Goal: Transaction & Acquisition: Download file/media

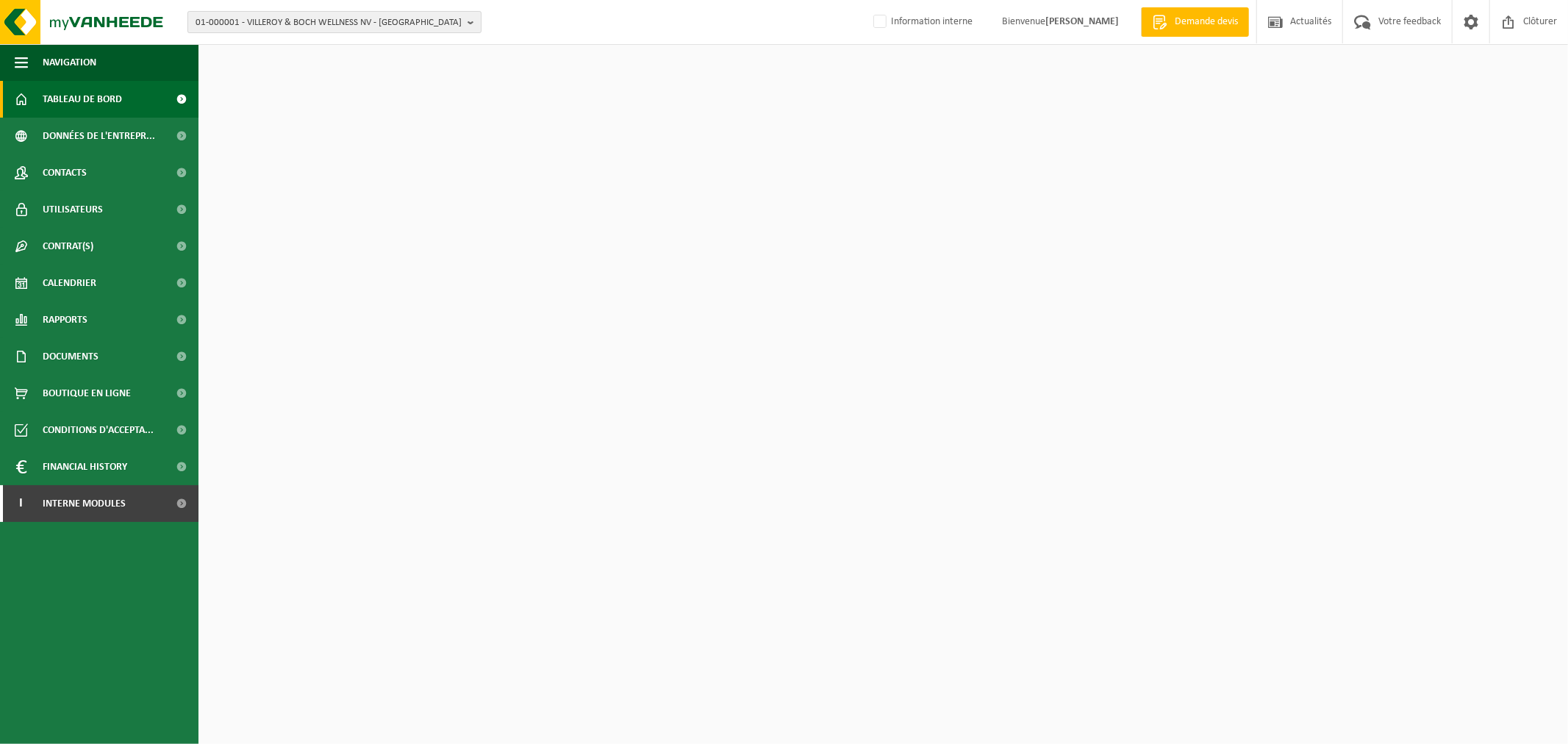
click at [343, 26] on span "01-000001 - VILLEROY & BOCH WELLNESS NV - ROESELARE" at bounding box center [329, 22] width 266 height 22
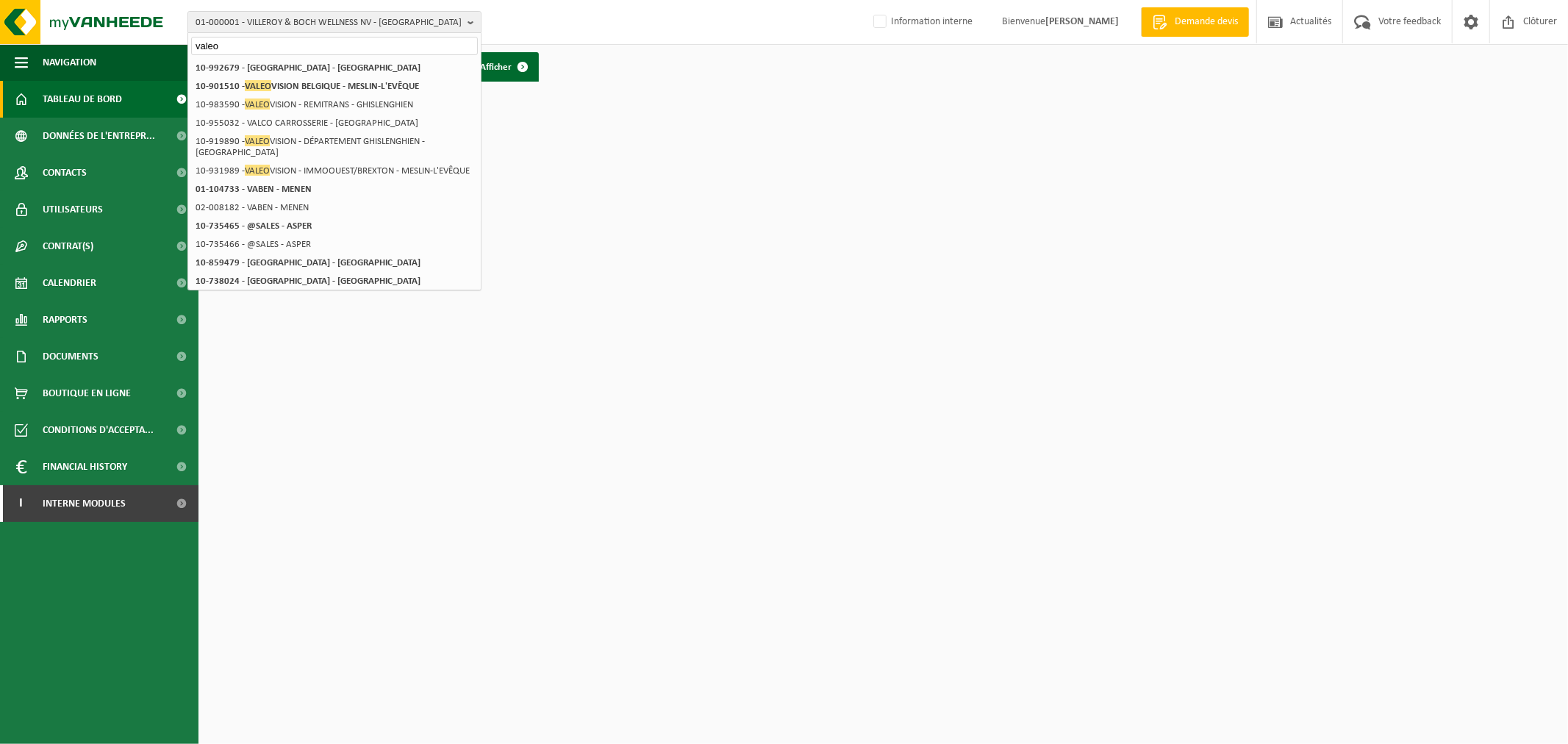
type input "valeo"
click at [593, 458] on html "01-000001 - VILLEROY & BOCH WELLNESS NV - ROESELARE valeo 01-000001 - VILLEROY …" at bounding box center [784, 372] width 1568 height 744
click at [397, 86] on strong "10-901510 - VALEO VISION BELGIQUE - MESLIN-L'EVÊQUE" at bounding box center [307, 85] width 224 height 11
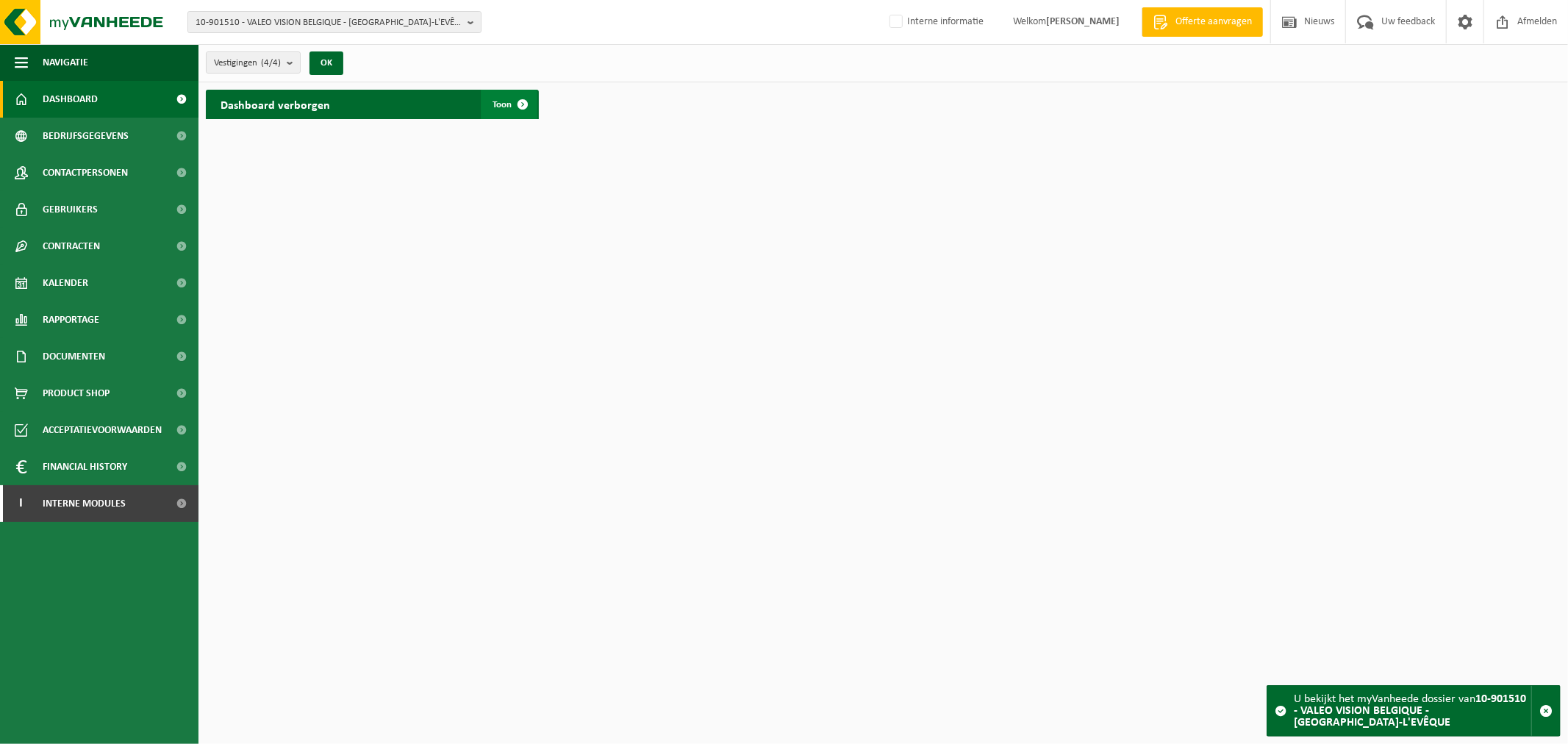
click at [525, 101] on span at bounding box center [523, 104] width 30 height 30
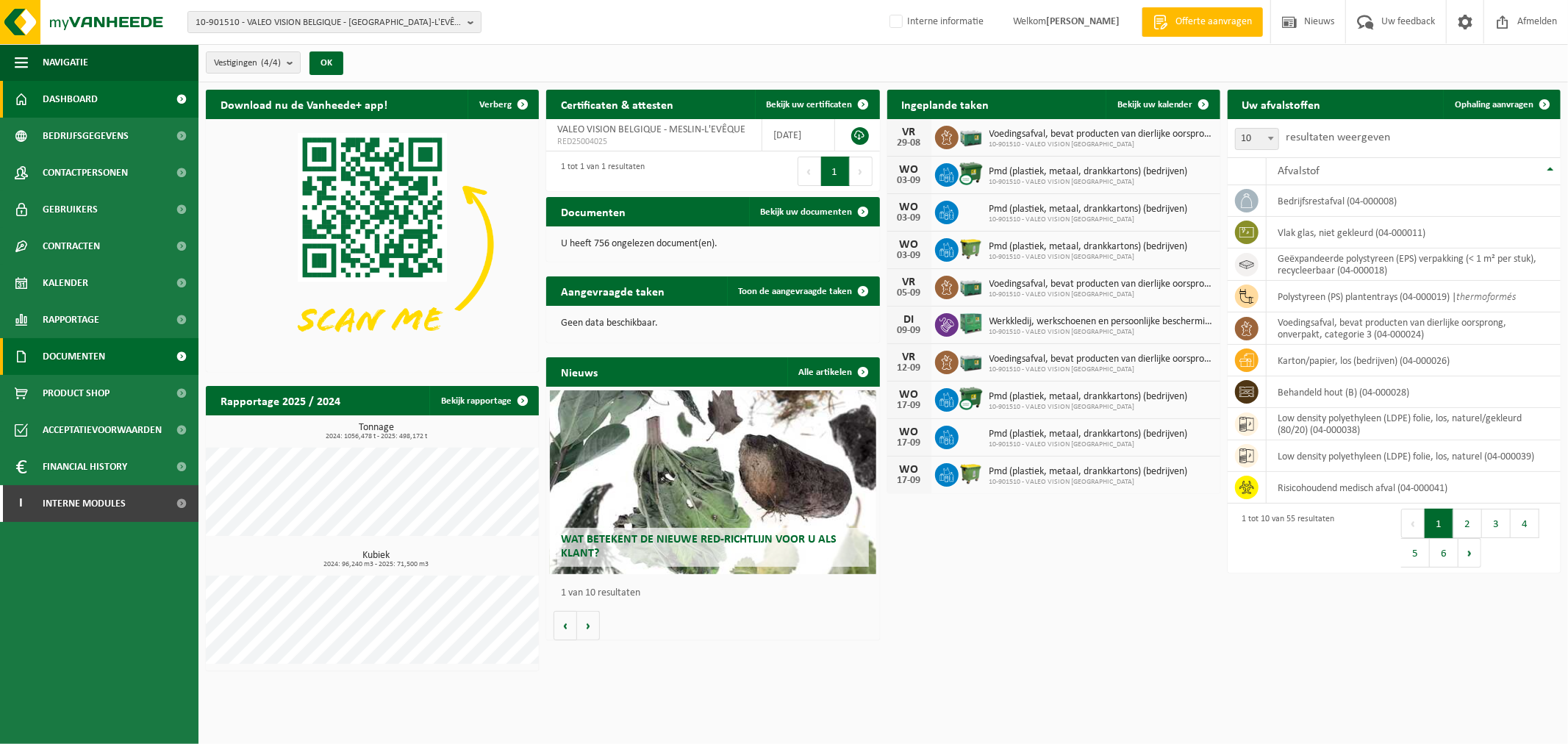
click at [119, 354] on link "Documenten" at bounding box center [99, 356] width 198 height 37
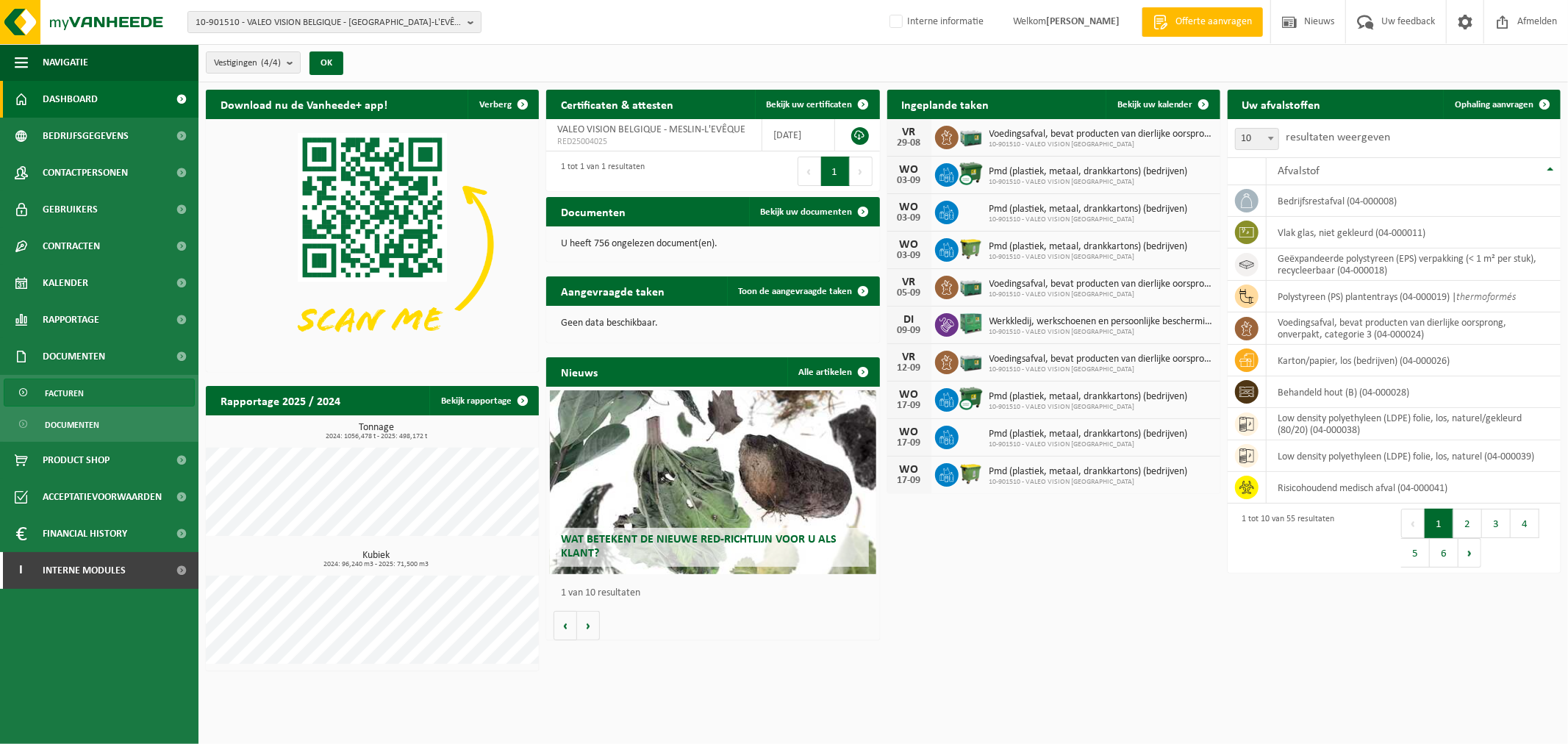
click at [128, 398] on link "Facturen" at bounding box center [99, 392] width 191 height 28
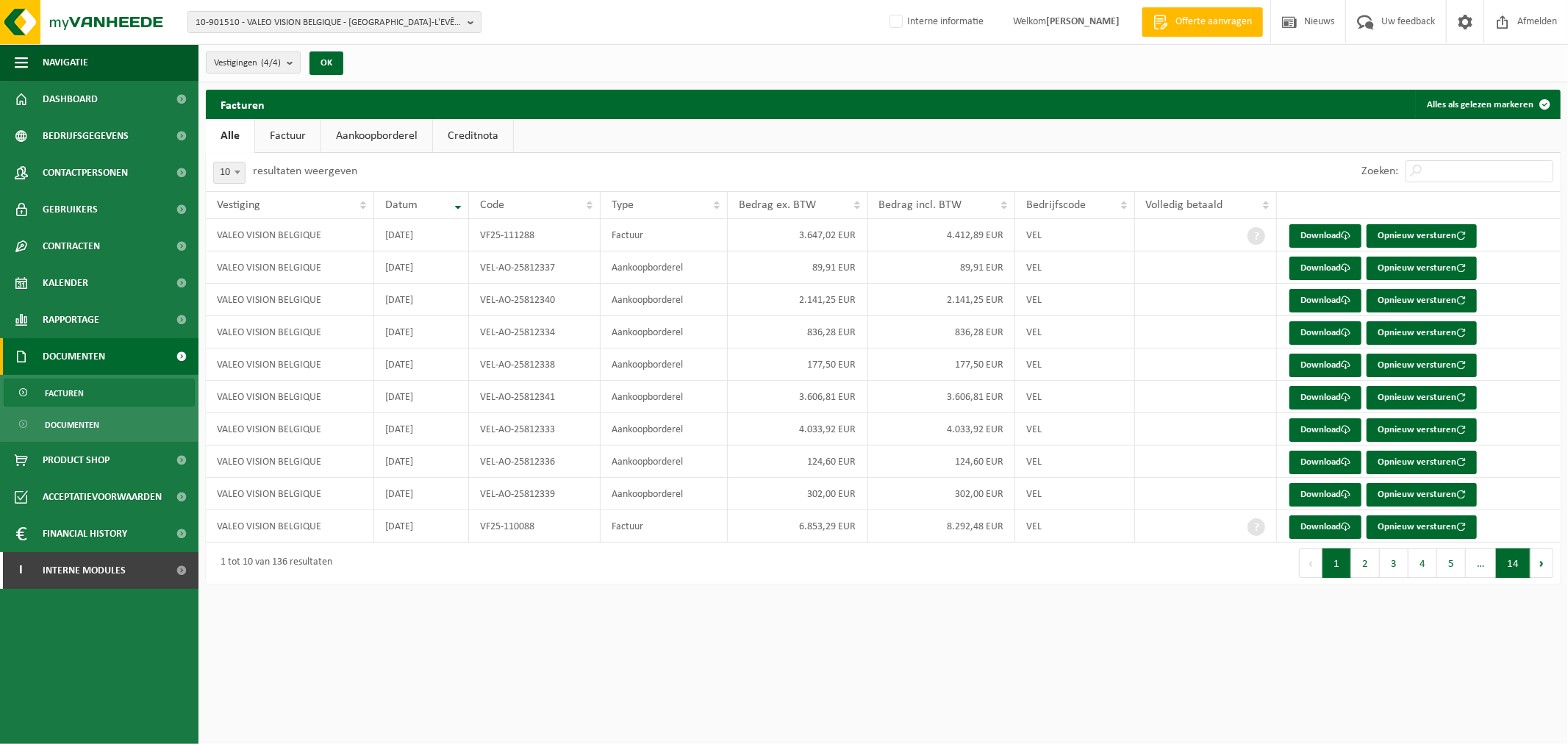
click at [1515, 568] on button "14" at bounding box center [1513, 563] width 34 height 30
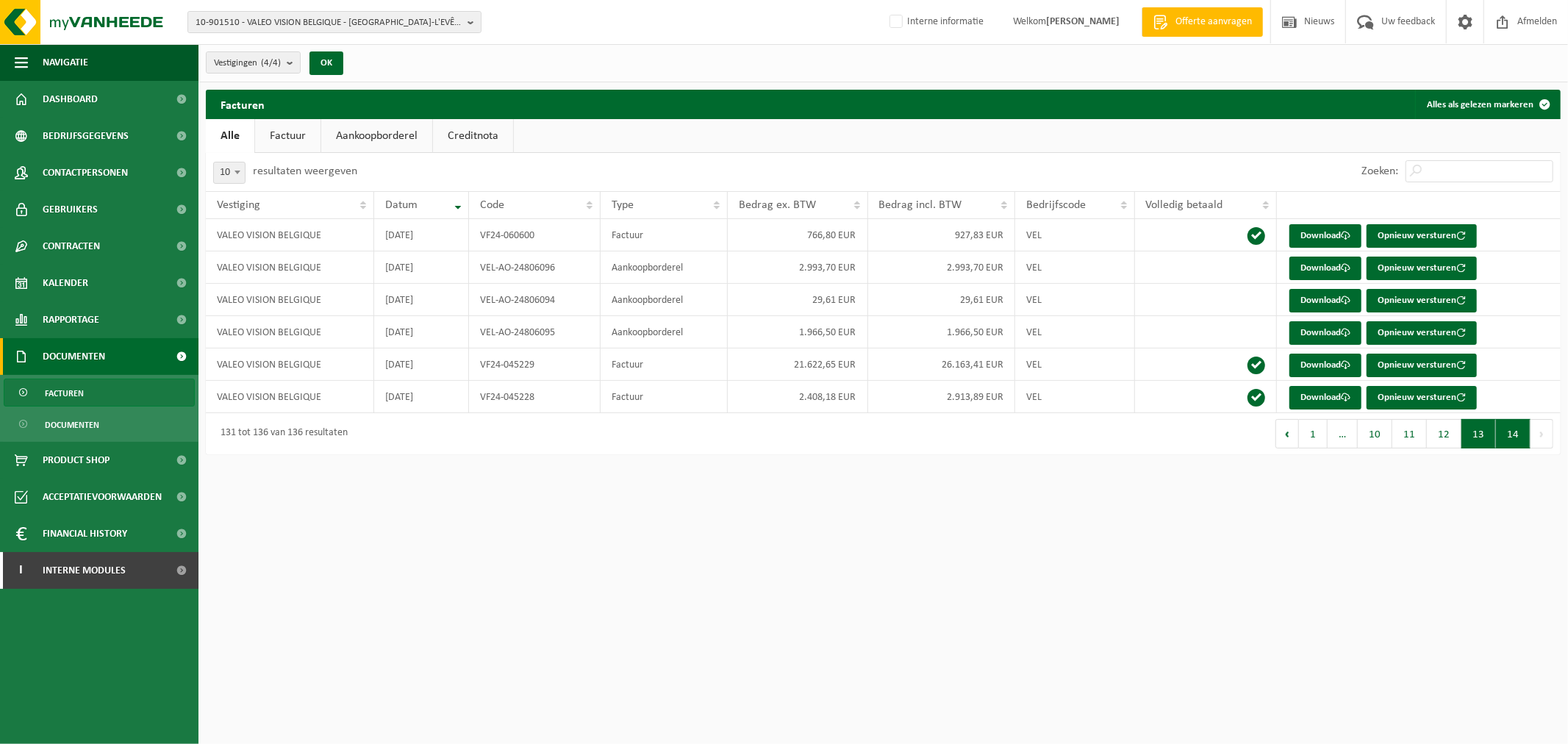
click at [1479, 437] on button "13" at bounding box center [1479, 433] width 34 height 30
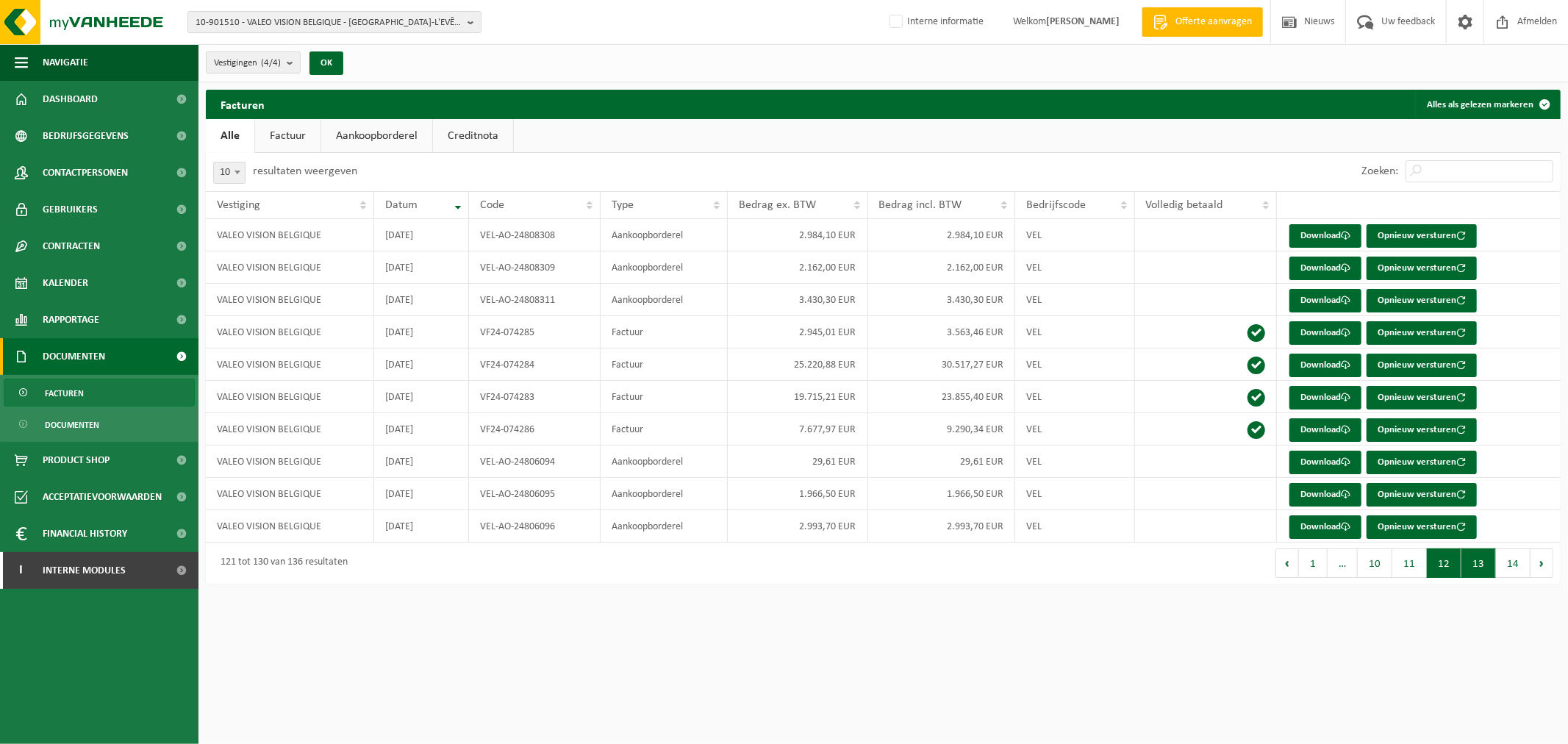
click at [1444, 565] on button "12" at bounding box center [1444, 563] width 34 height 30
click at [1314, 491] on link "Download" at bounding box center [1326, 495] width 72 height 23
click at [1321, 329] on link "Download" at bounding box center [1326, 333] width 72 height 23
click at [424, 26] on span "10-901510 - VALEO VISION BELGIQUE - MESLIN-L'EVÊQUE" at bounding box center [329, 22] width 266 height 22
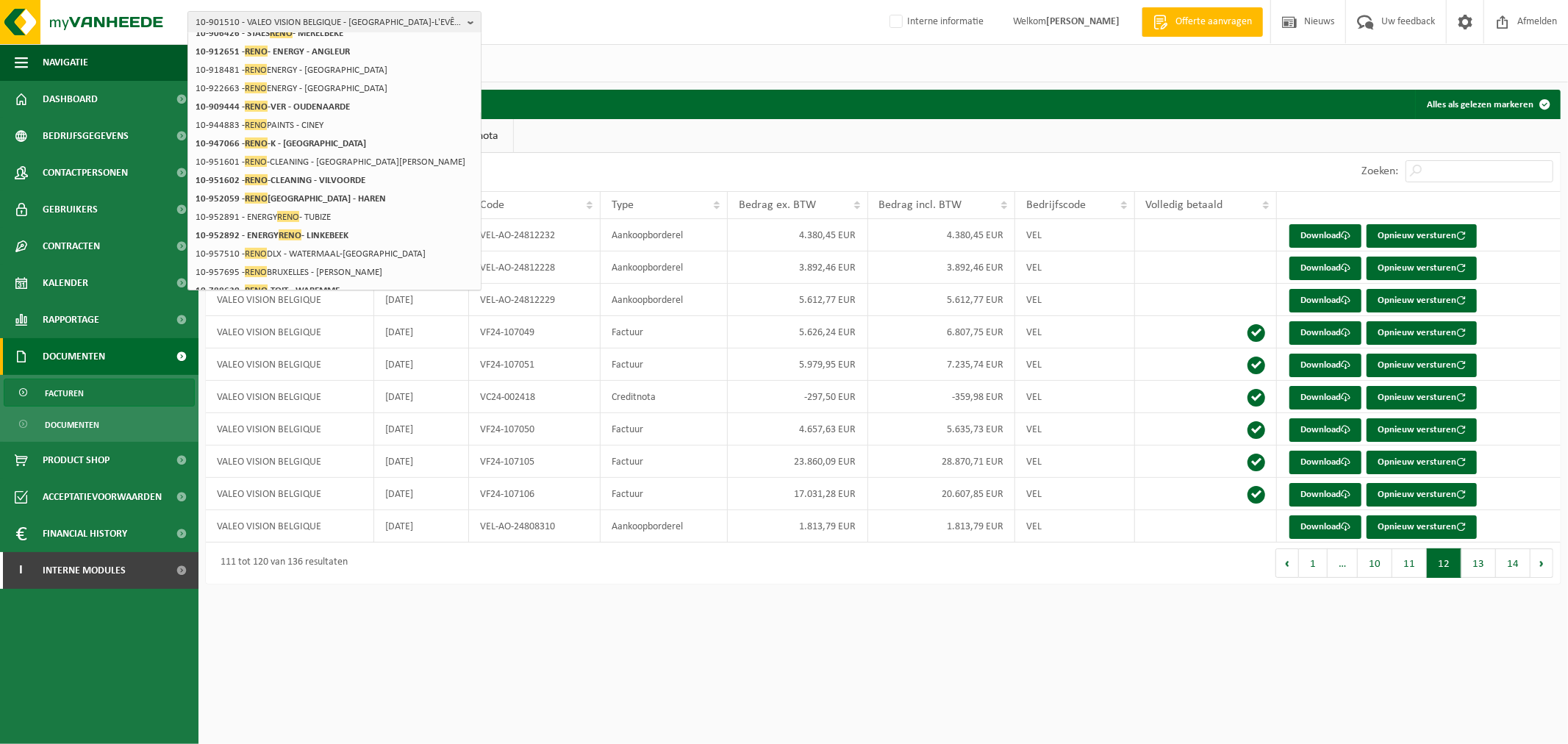
scroll to position [67, 0]
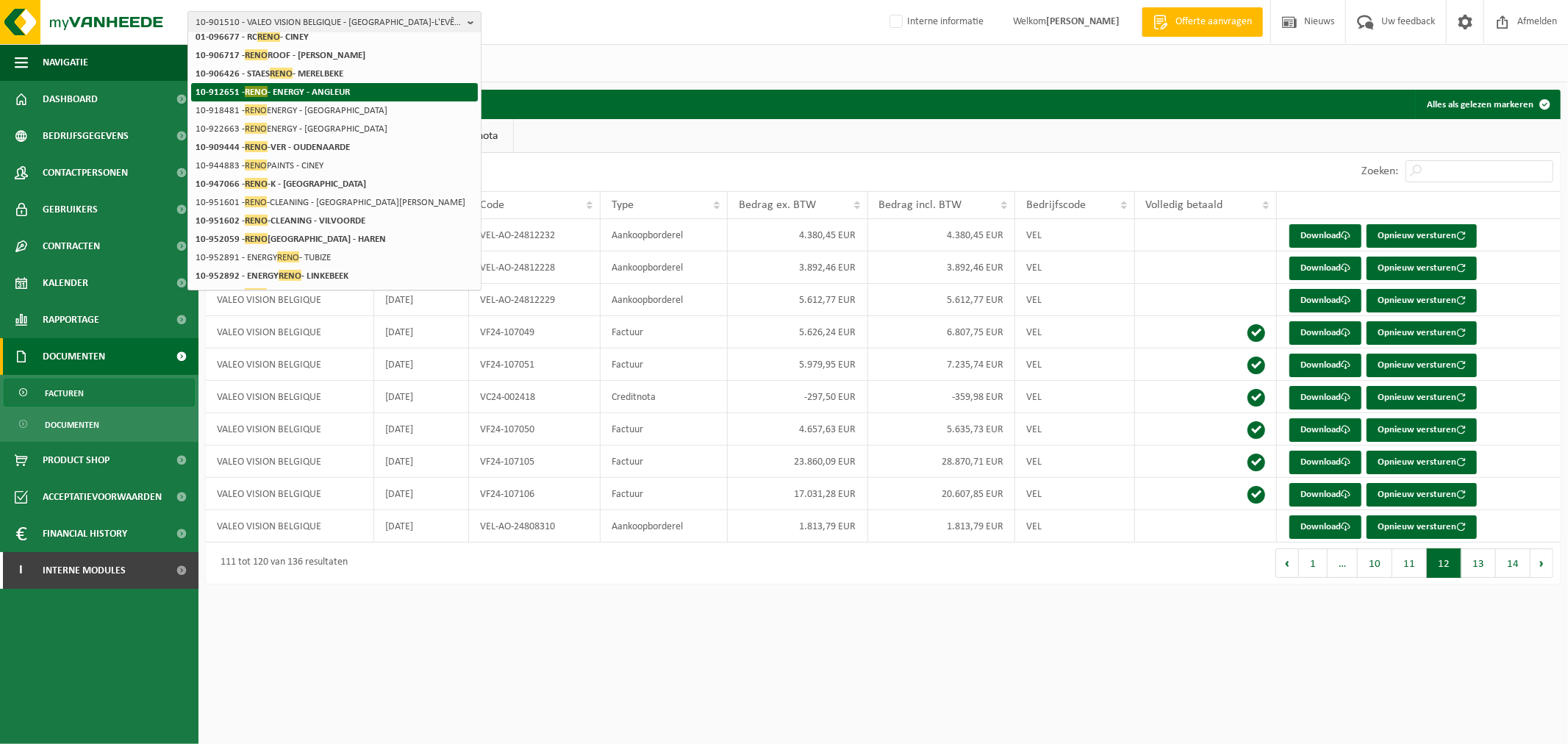
type input "reno"
click at [365, 96] on li "10-912651 - RENO - ENERGY - ANGLEUR" at bounding box center [334, 92] width 286 height 18
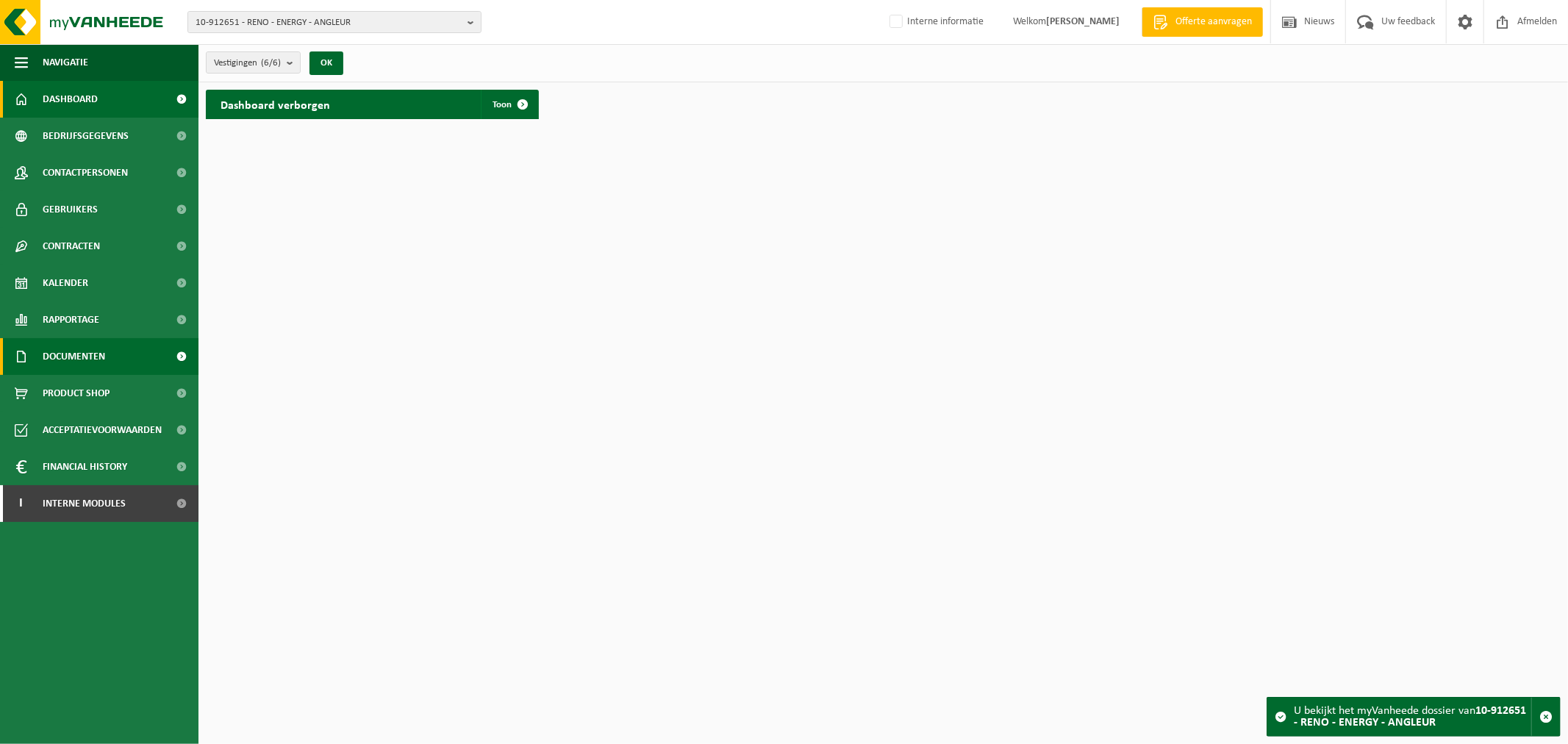
click at [84, 353] on span "Documenten" at bounding box center [74, 356] width 63 height 37
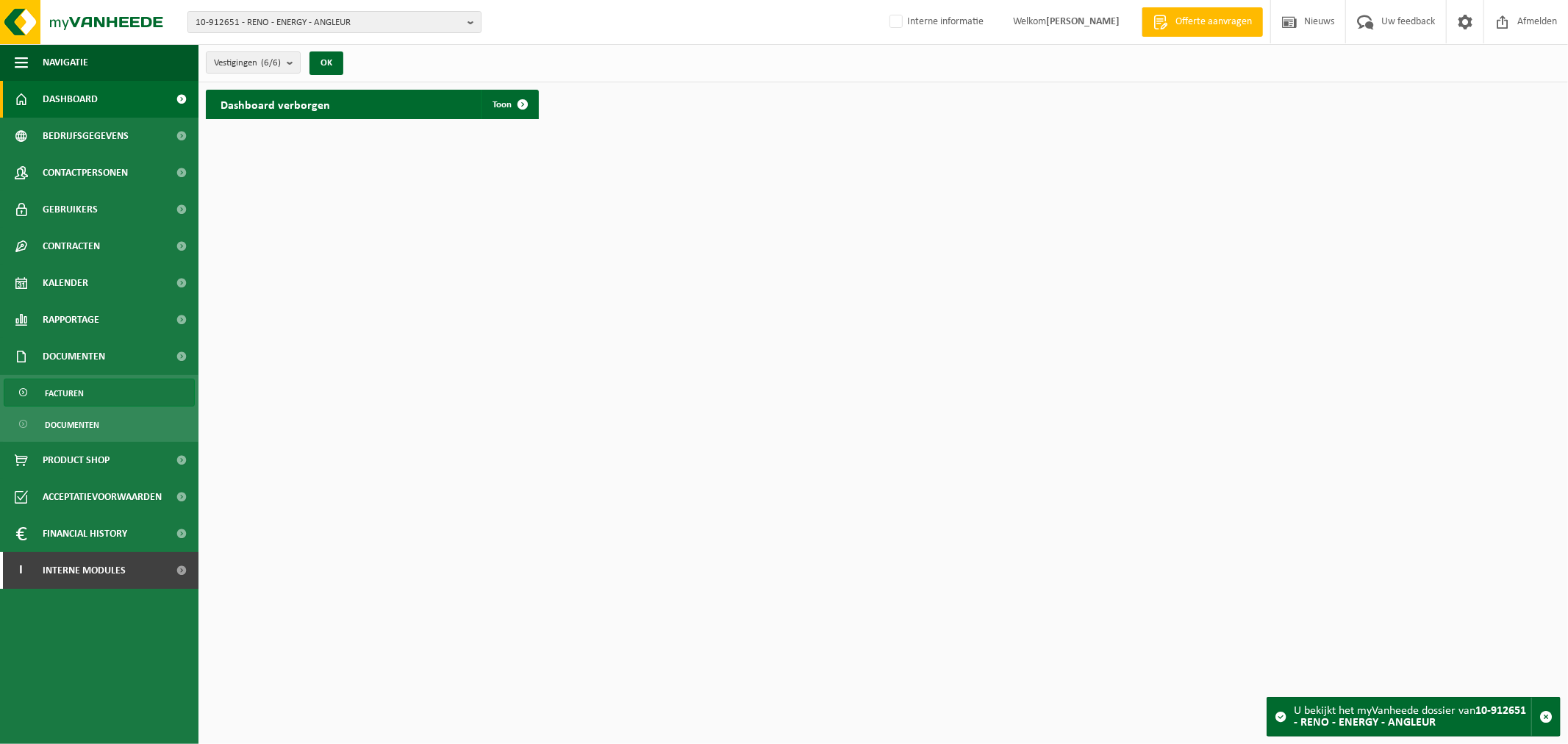
click at [95, 391] on link "Facturen" at bounding box center [99, 392] width 191 height 28
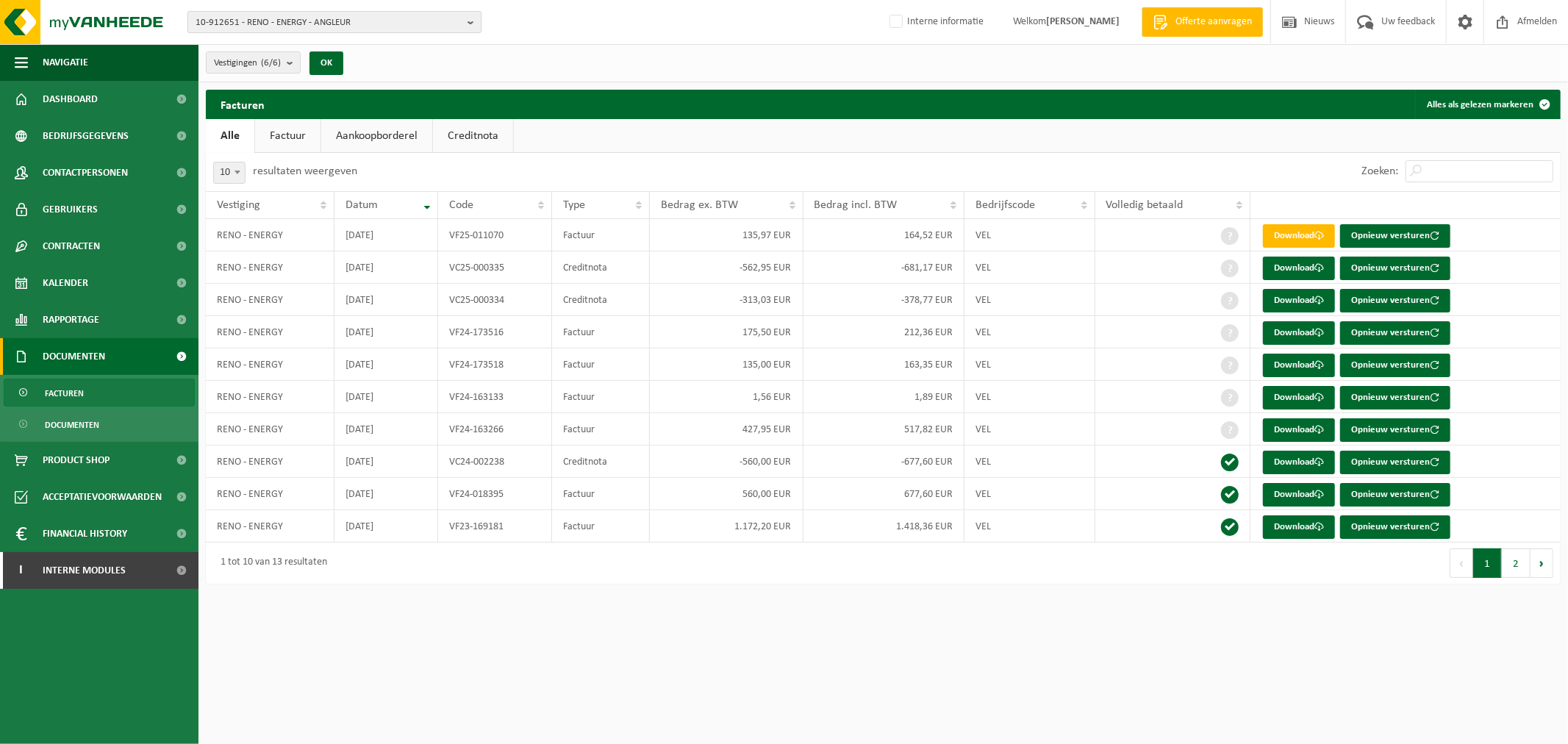
click at [363, 26] on span "10-912651 - RENO - ENERGY - ANGLEUR" at bounding box center [329, 22] width 266 height 22
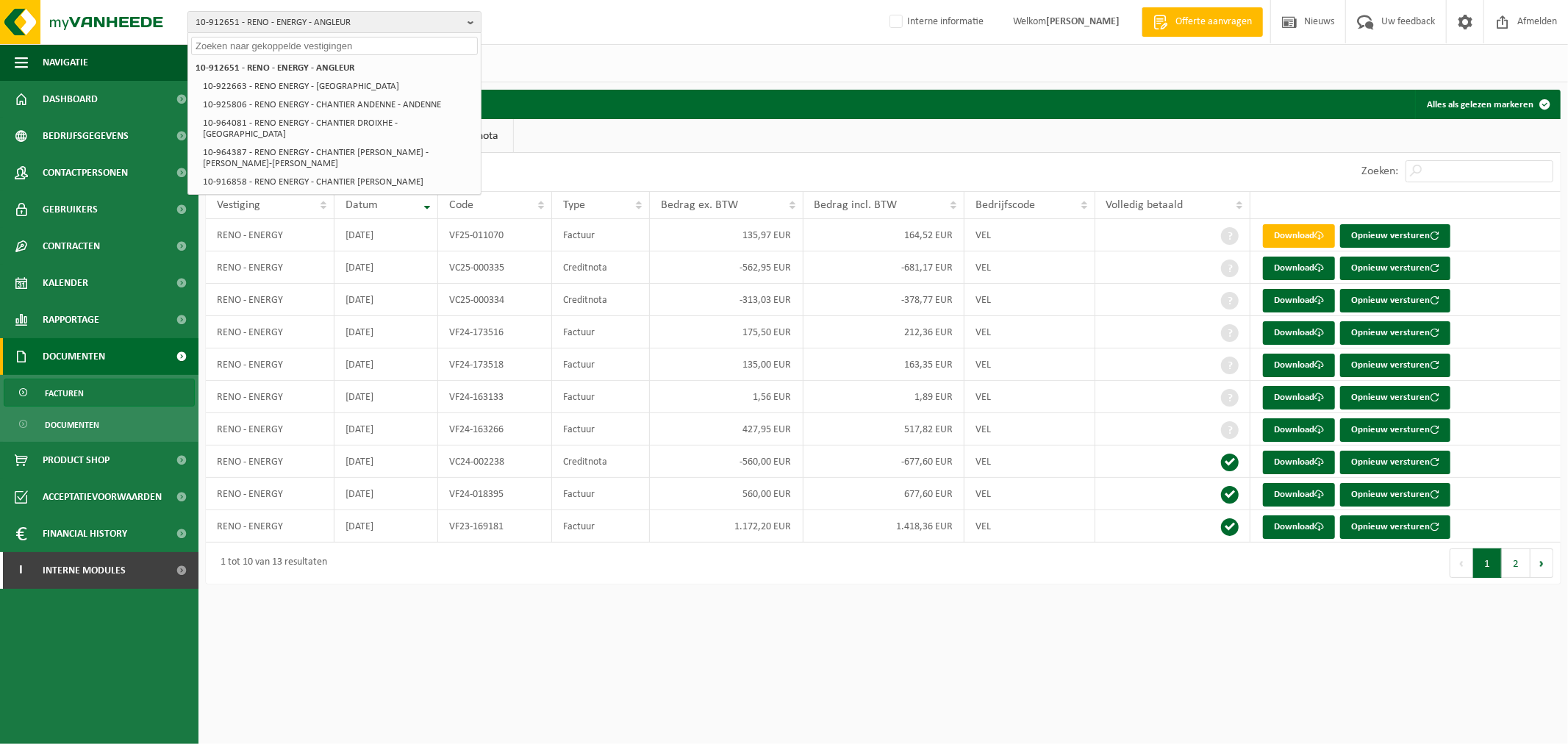
click at [318, 44] on input "text" at bounding box center [334, 46] width 286 height 18
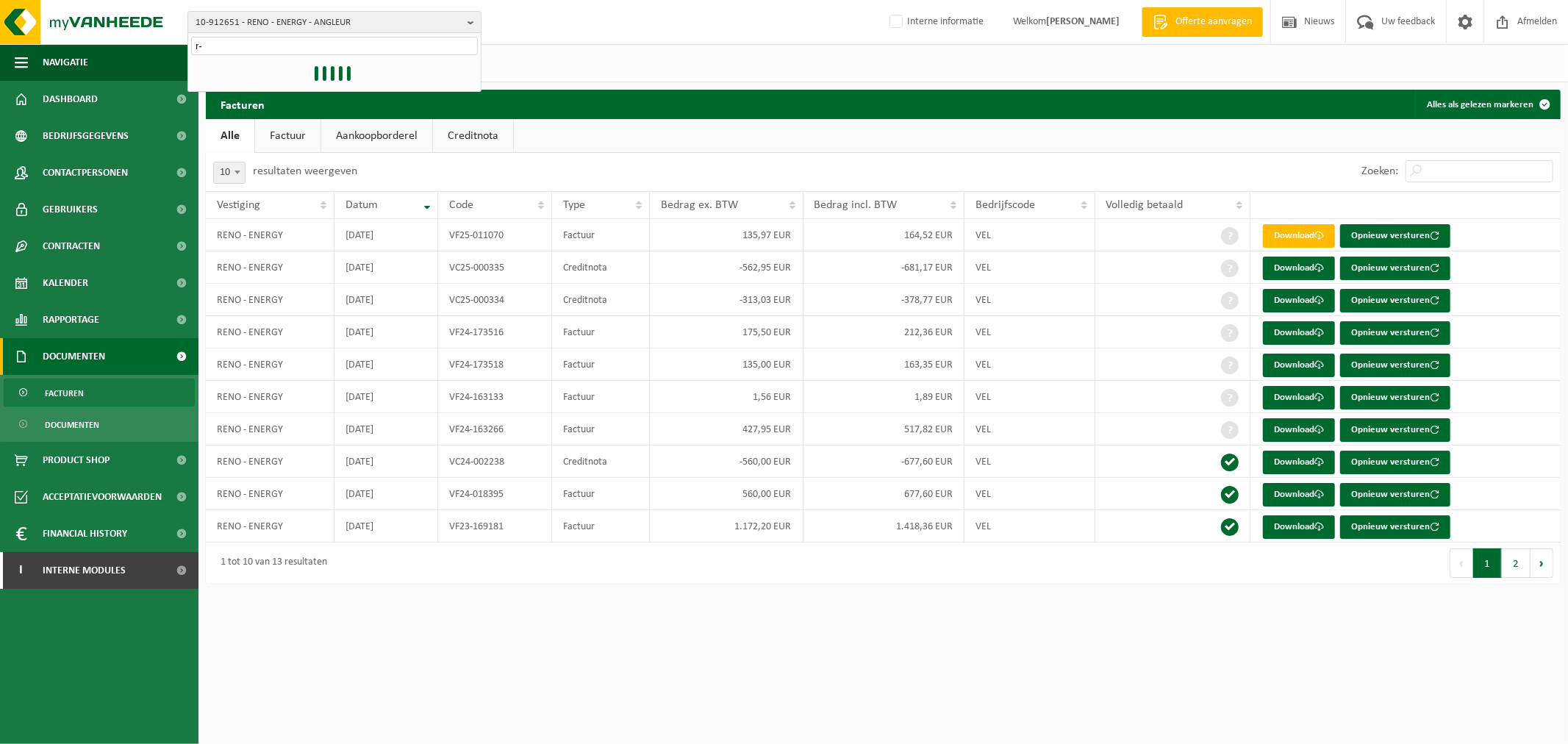
type input "r"
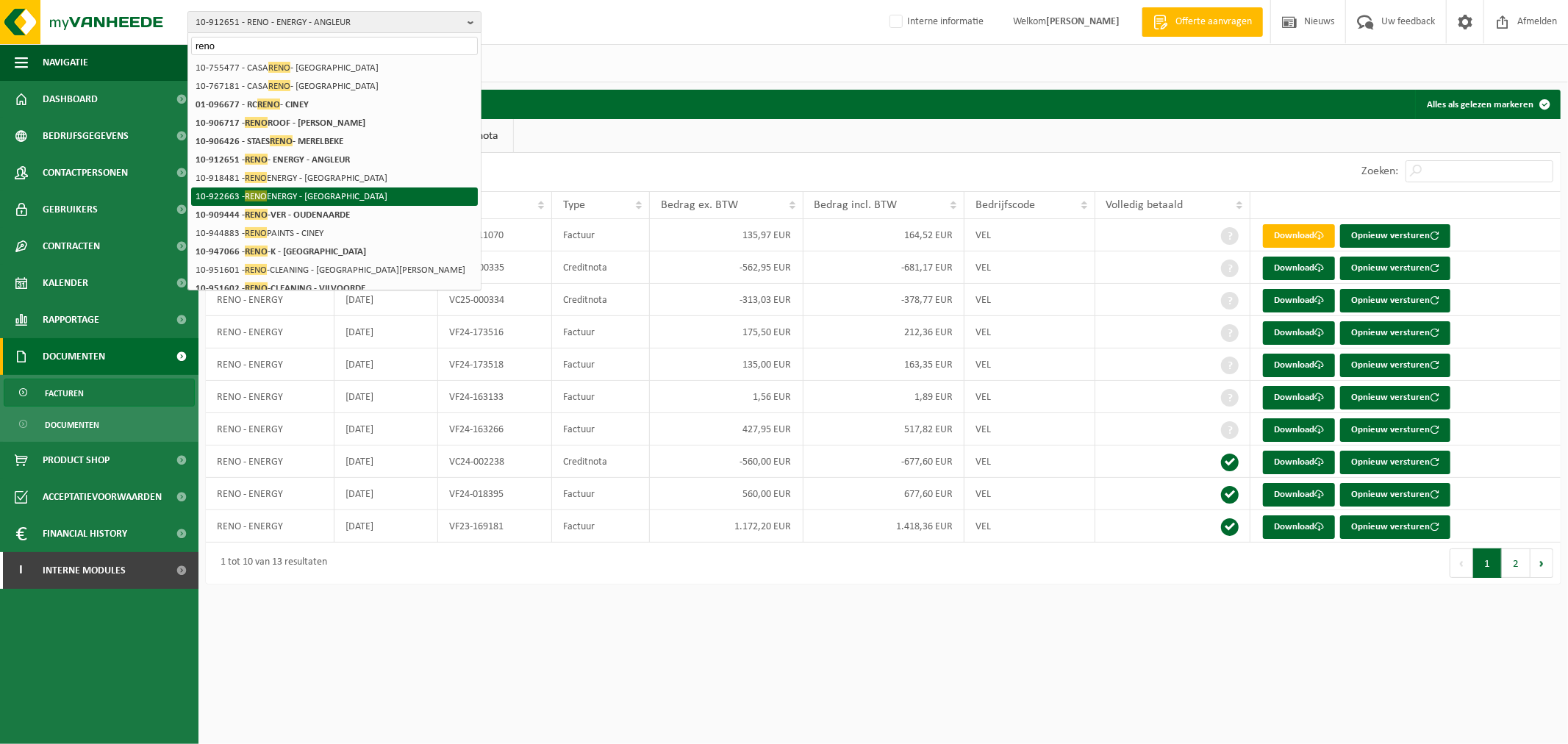
type input "reno"
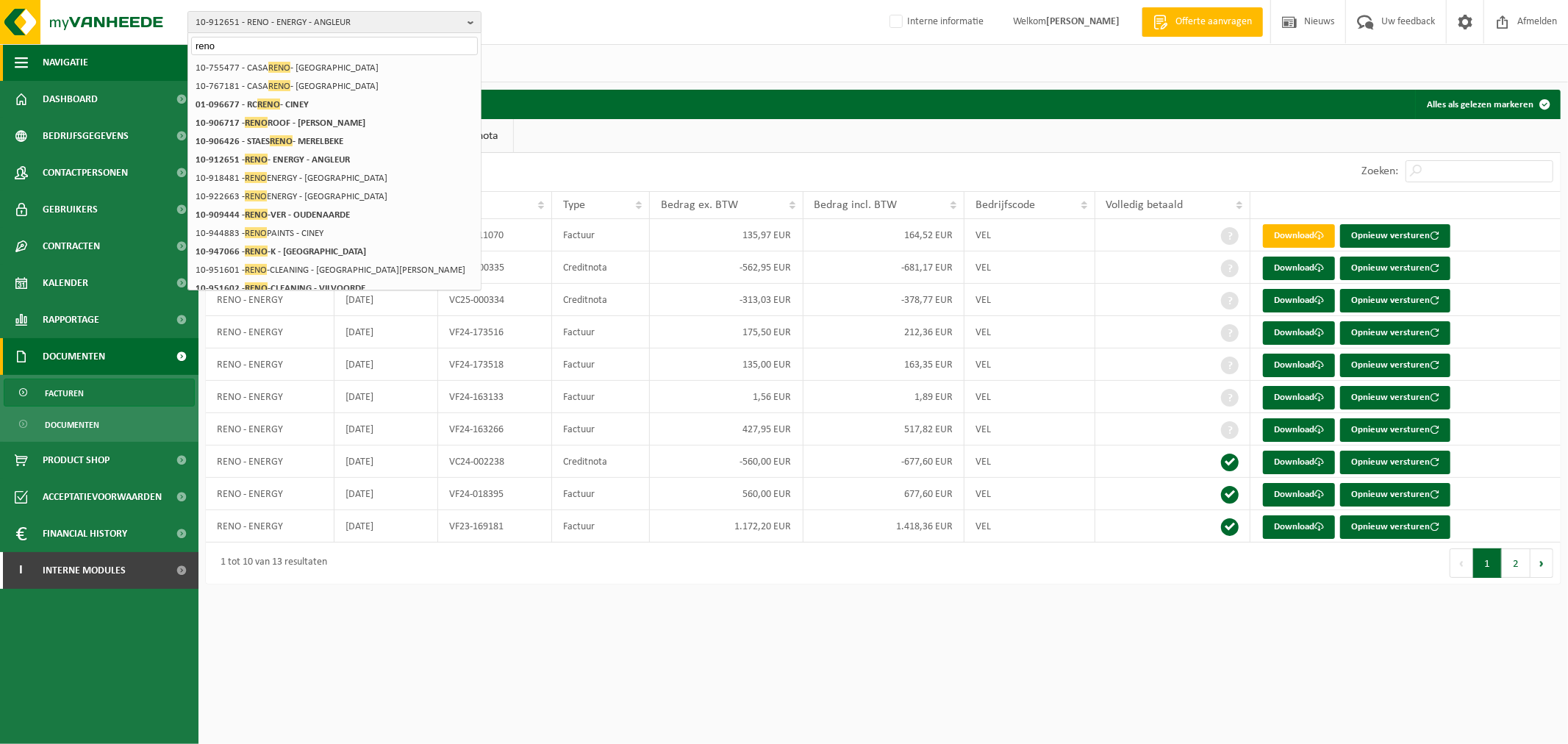
drag, startPoint x: 235, startPoint y: 42, endPoint x: 97, endPoint y: 59, distance: 139.0
click at [97, 59] on div "10-912651 - RENO - ENERGY - ANGLEUR reno 10-912651 - RENO - ENERGY - ANGLEUR 10…" at bounding box center [784, 299] width 1568 height 598
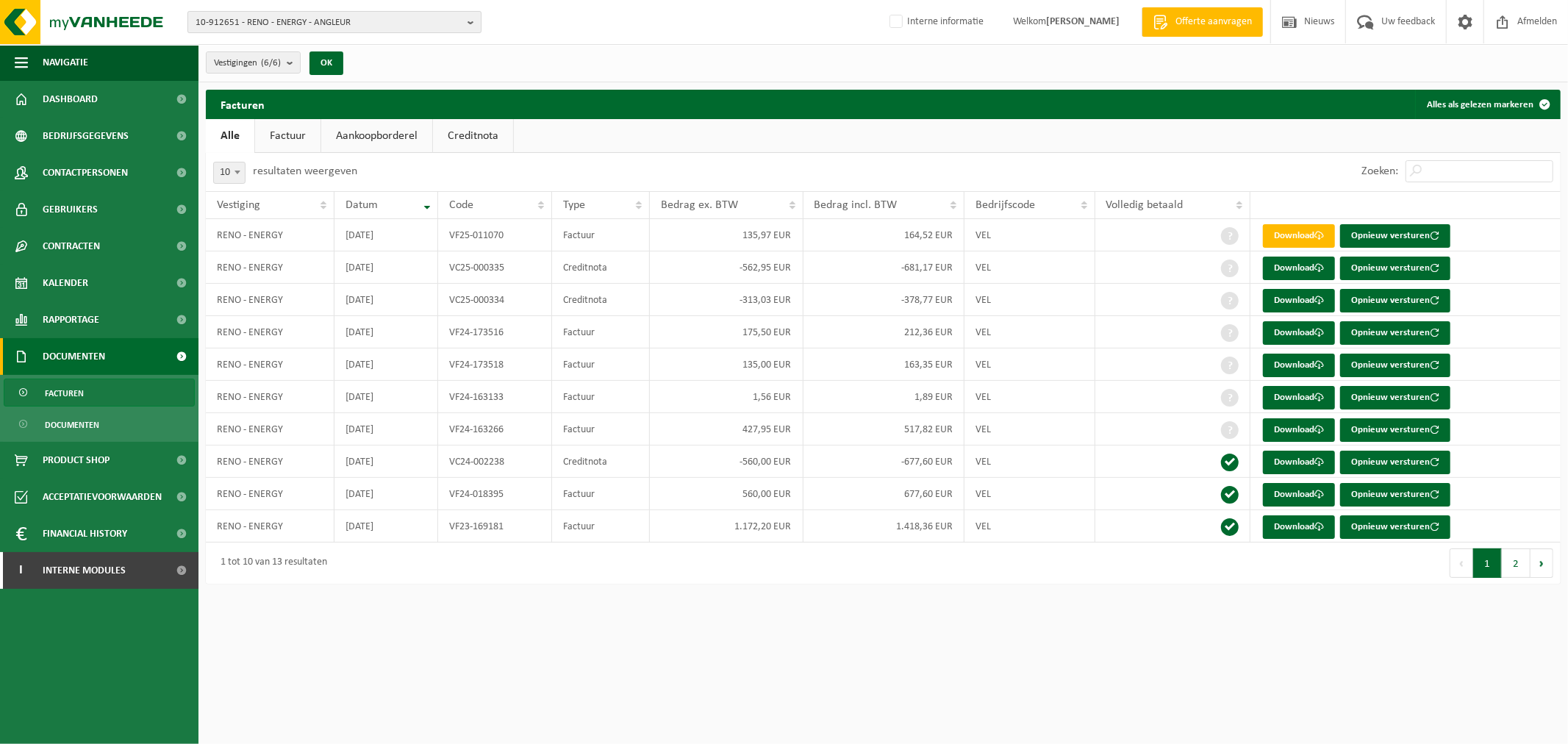
click at [281, 19] on span "10-912651 - RENO - ENERGY - ANGLEUR" at bounding box center [329, 22] width 266 height 22
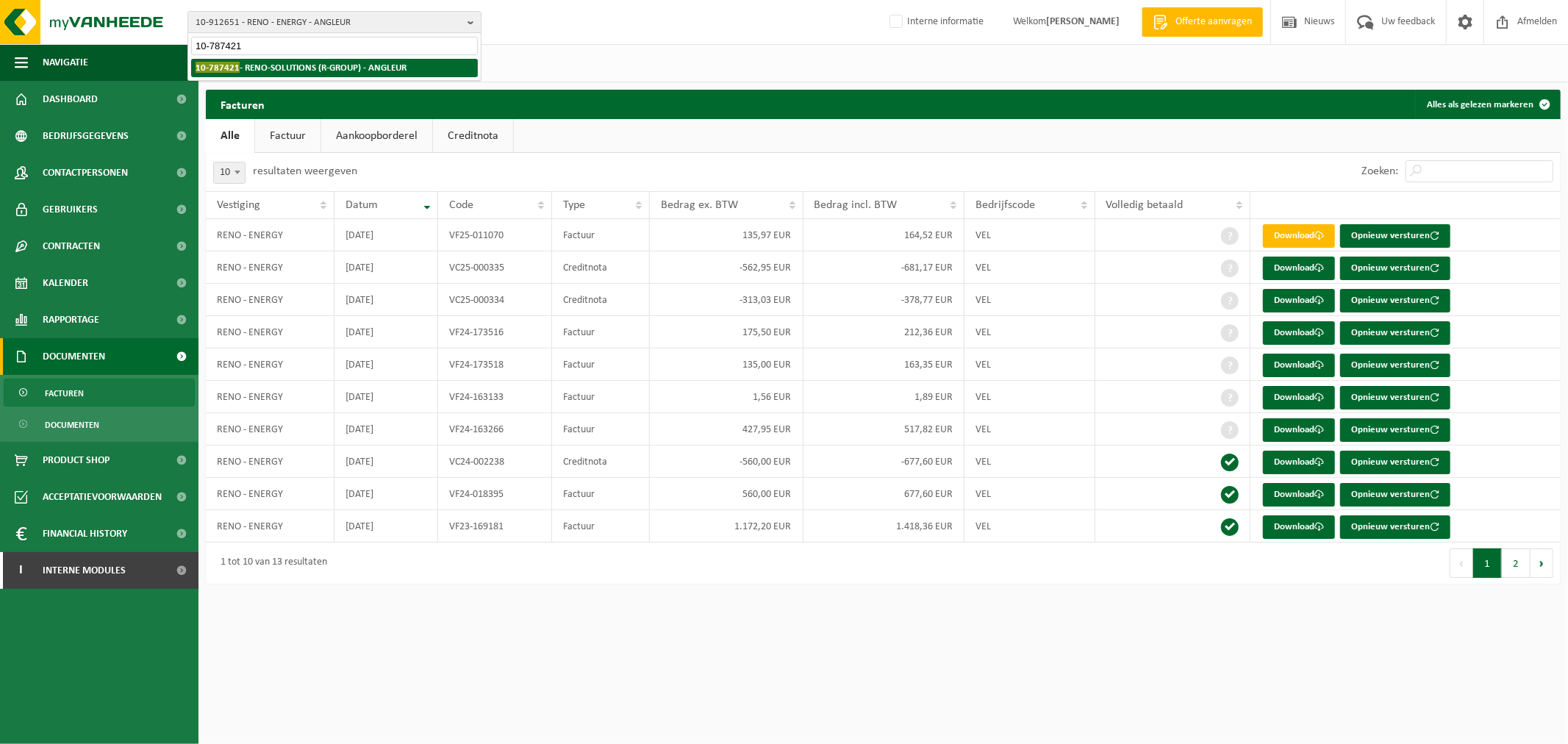
type input "10-787421"
click at [298, 67] on strong "10-787421 - RENO-SOLUTIONS (R-GROUP) - ANGLEUR" at bounding box center [301, 67] width 211 height 11
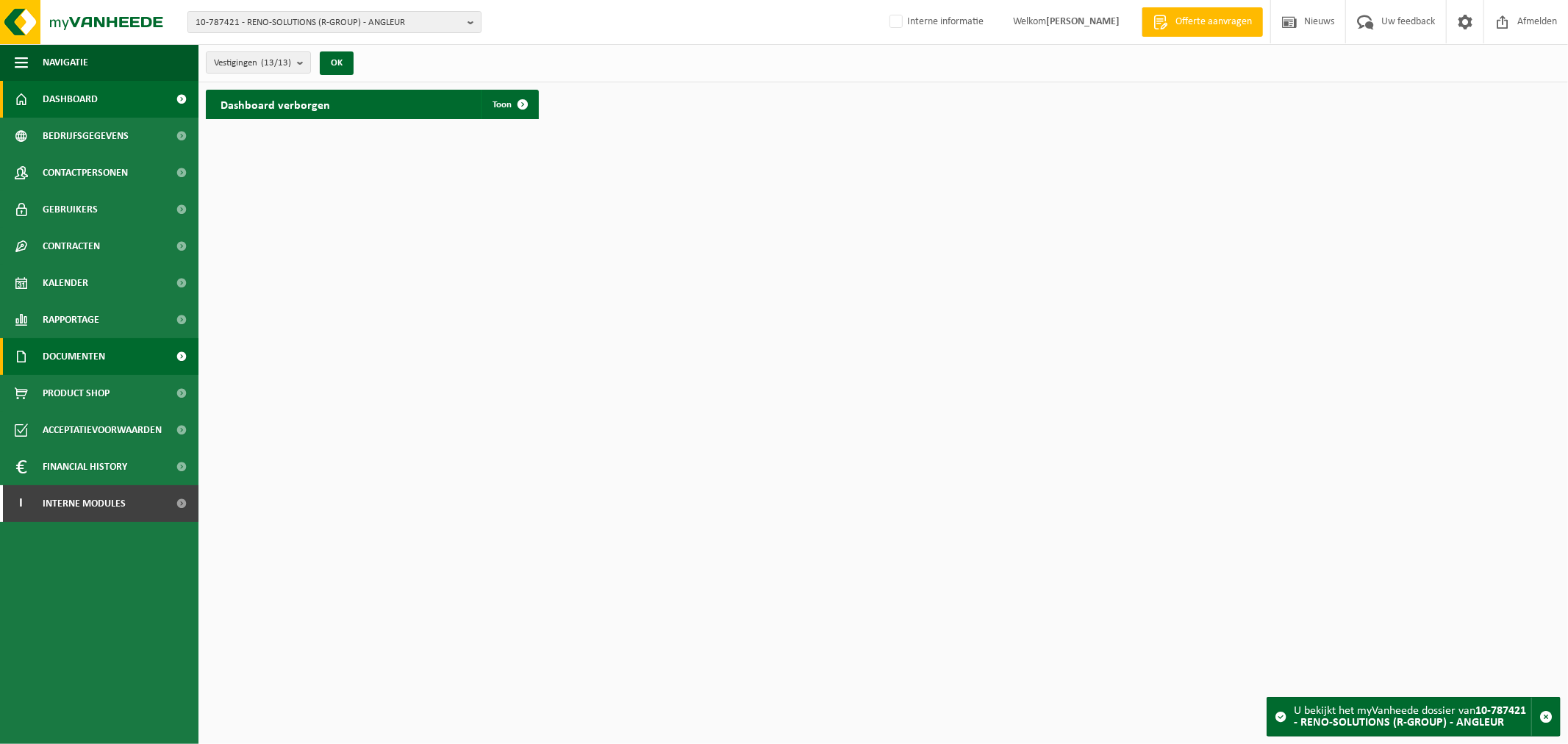
click at [110, 351] on link "Documenten" at bounding box center [99, 356] width 198 height 37
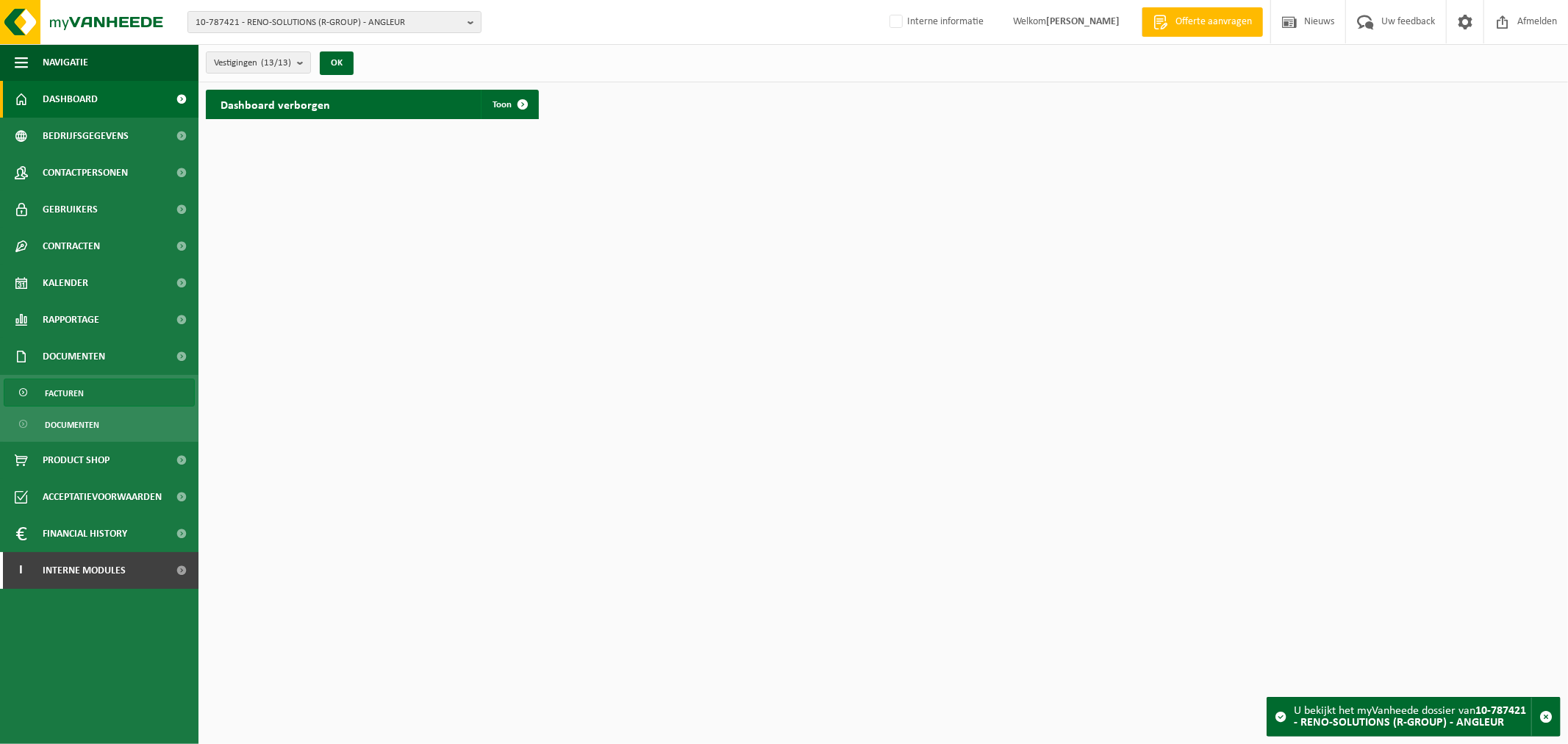
click at [113, 393] on link "Facturen" at bounding box center [99, 392] width 191 height 28
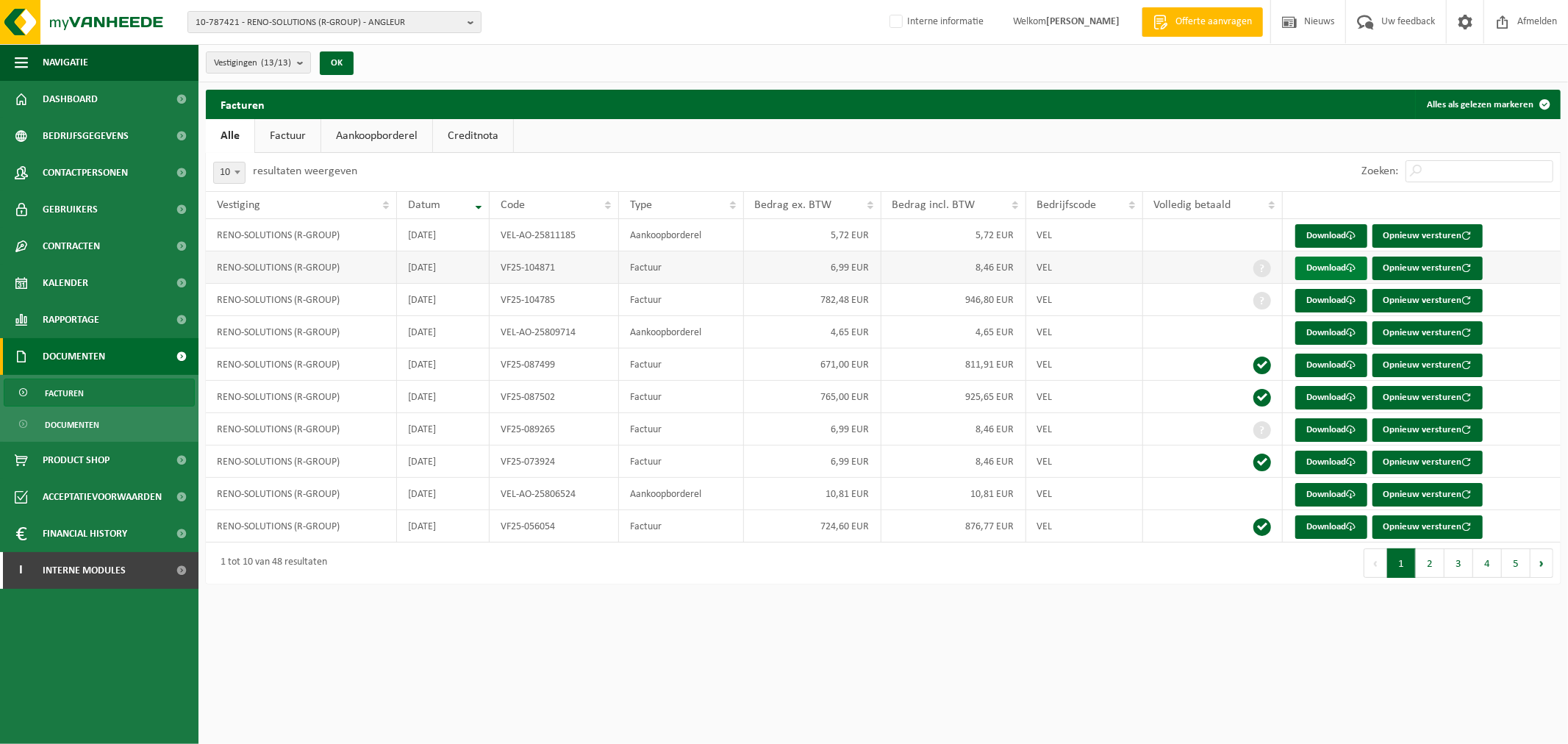
click at [1338, 266] on link "Download" at bounding box center [1332, 268] width 72 height 23
click at [1314, 299] on link "Download" at bounding box center [1332, 301] width 72 height 23
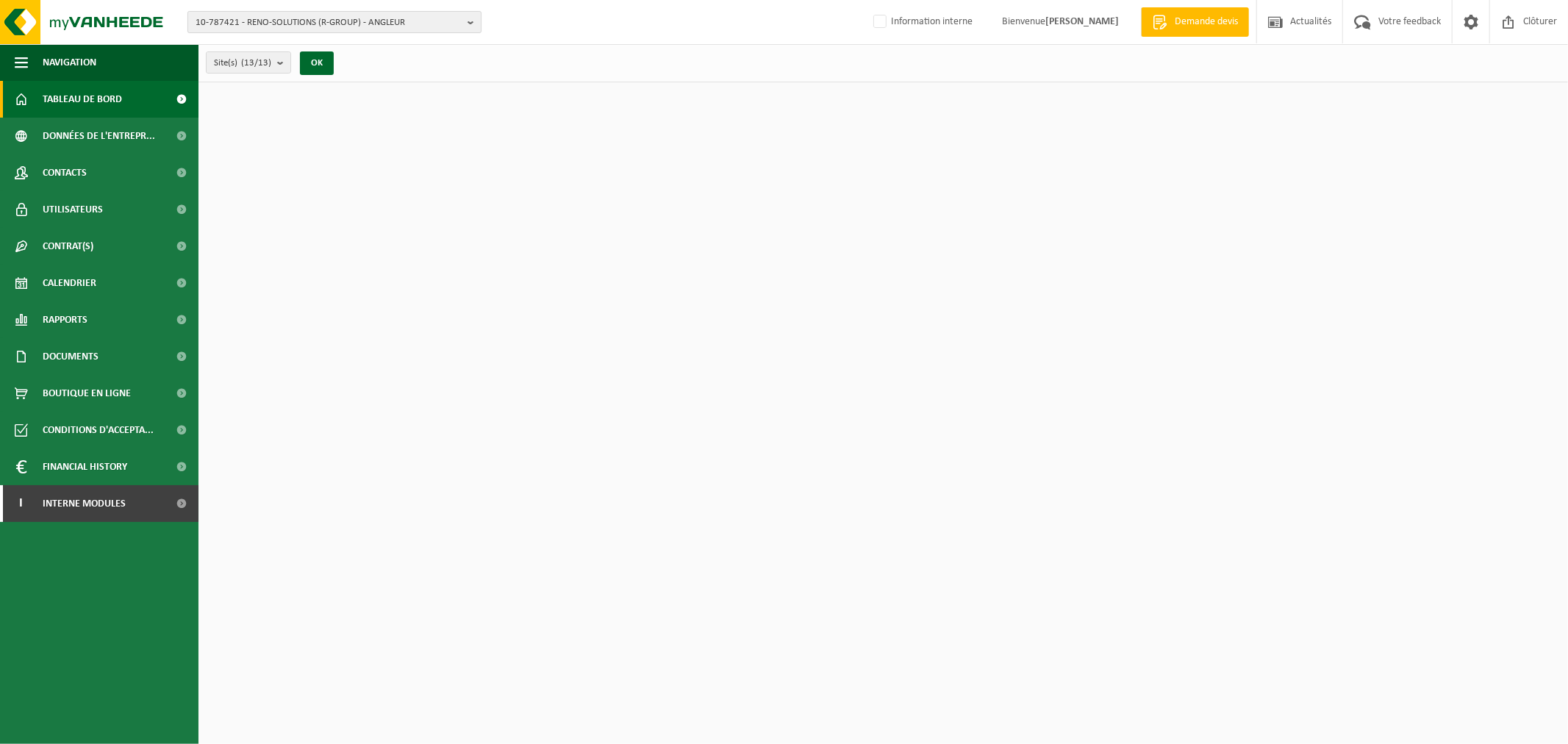
click at [373, 19] on span "10-787421 - RENO-SOLUTIONS (R-GROUP) - ANGLEUR" at bounding box center [329, 22] width 266 height 22
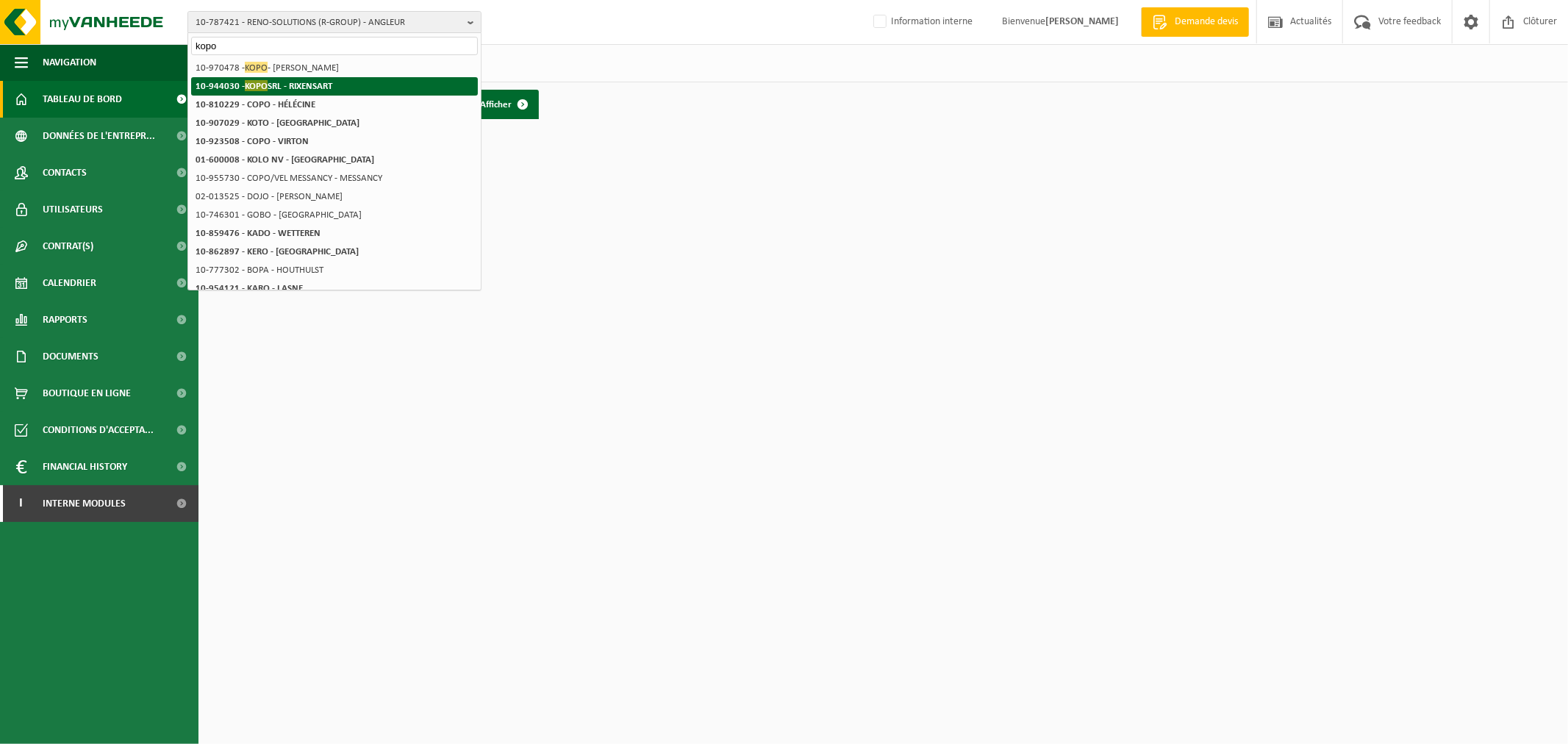
type input "kopo"
click at [299, 91] on strong "10-944030 - KOPO SRL - RIXENSART" at bounding box center [264, 85] width 137 height 11
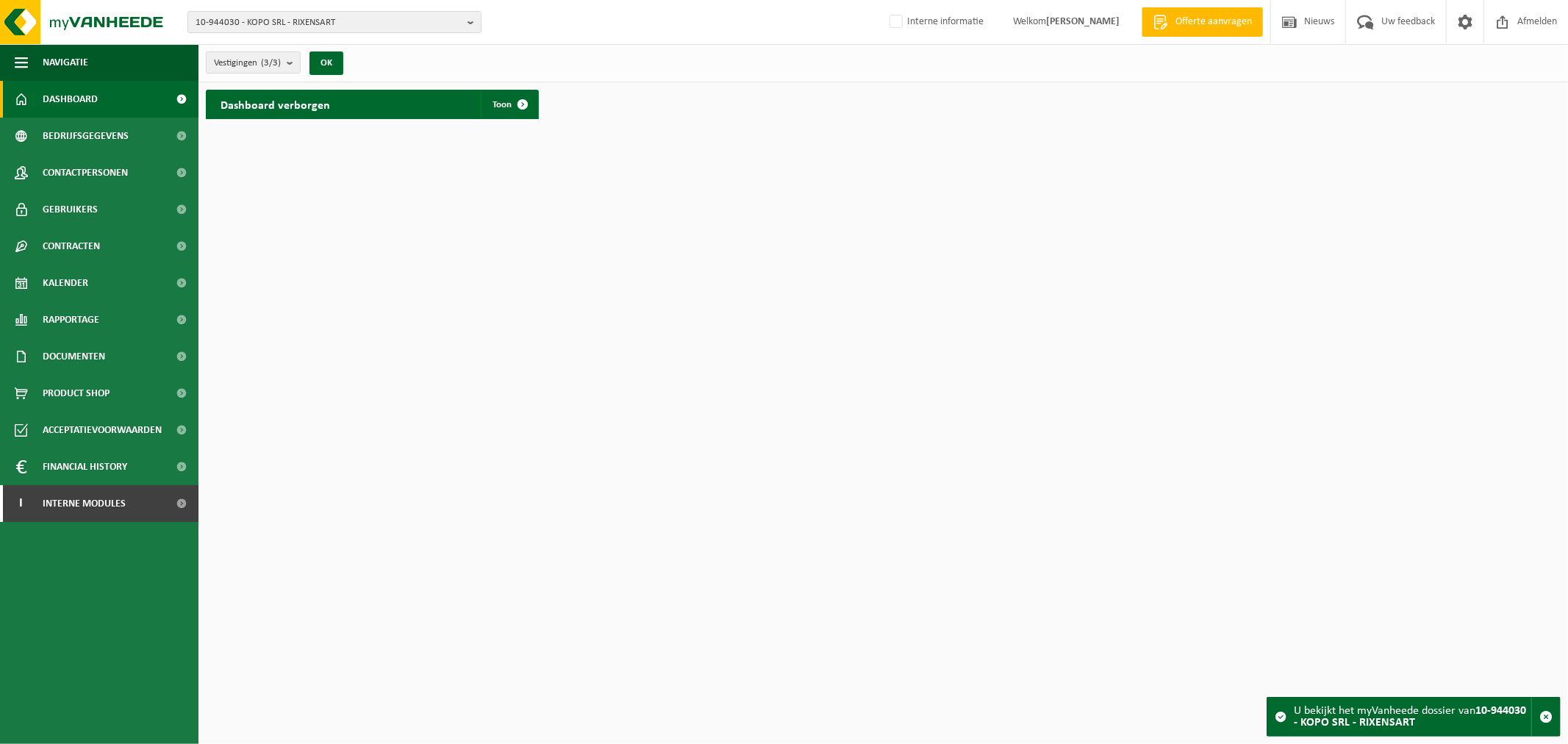
click at [538, 108] on div "Dashboard verborgen Toon" at bounding box center [372, 104] width 333 height 30
click at [517, 101] on span at bounding box center [523, 104] width 30 height 30
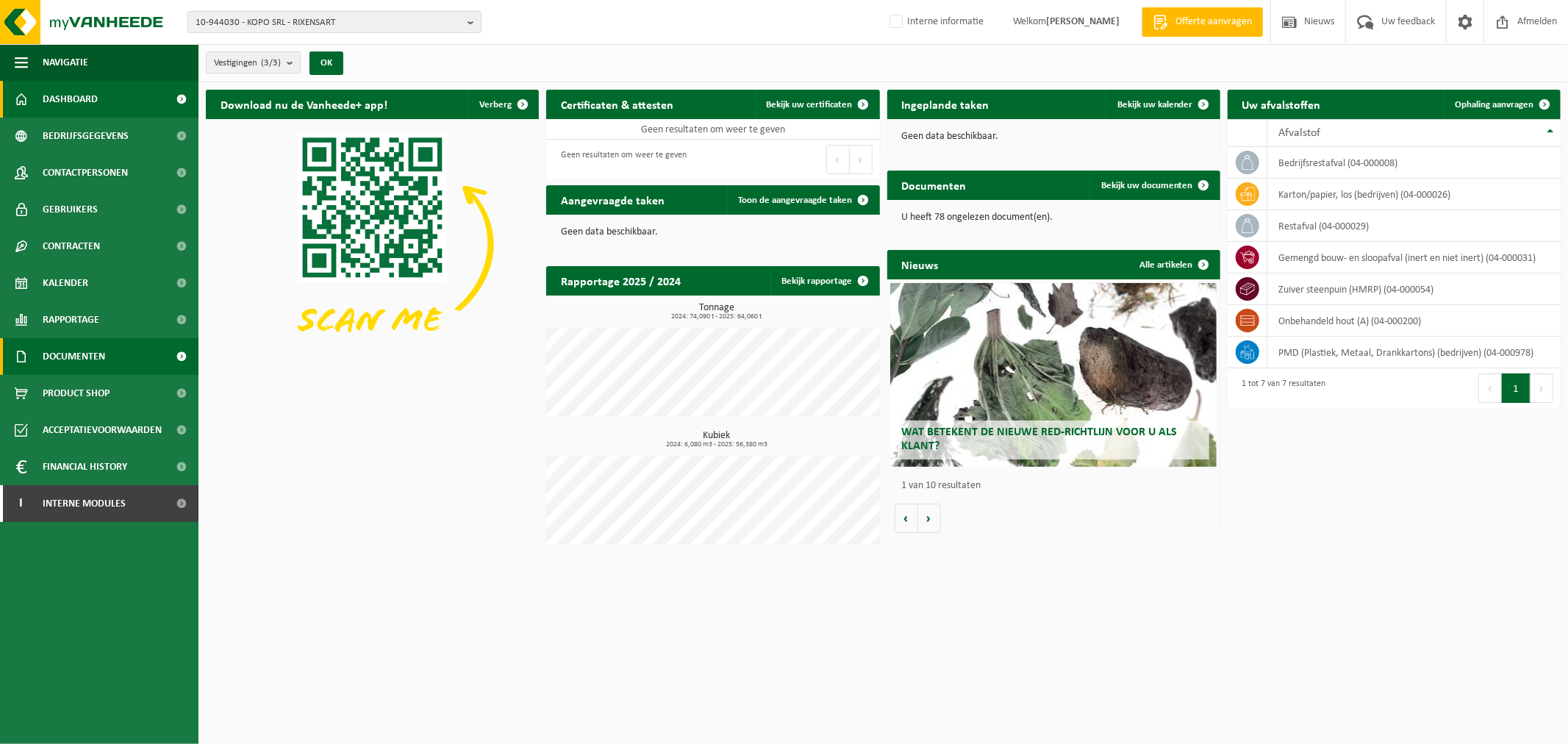
click at [92, 356] on span "Documenten" at bounding box center [74, 356] width 63 height 37
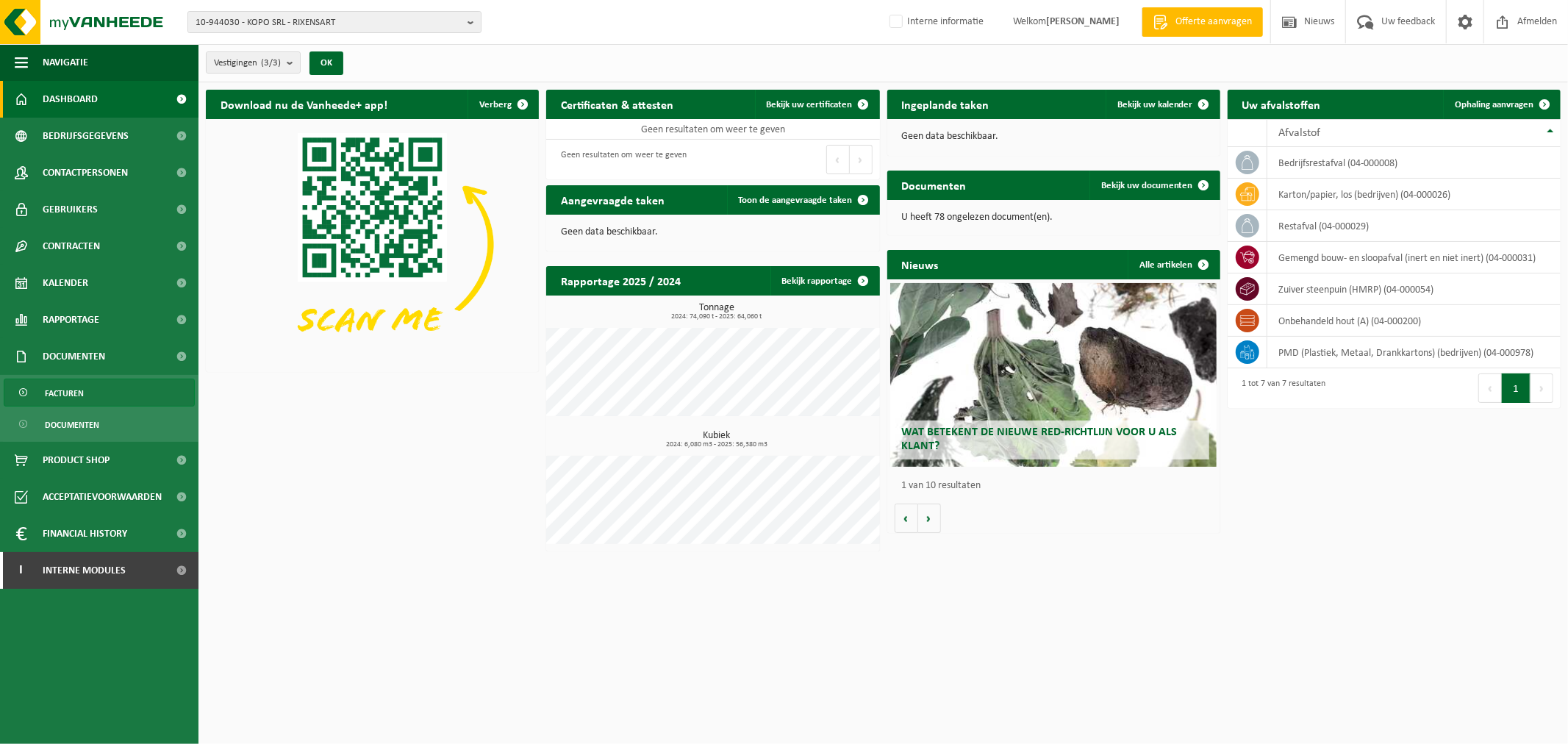
click at [89, 399] on link "Facturen" at bounding box center [99, 392] width 191 height 28
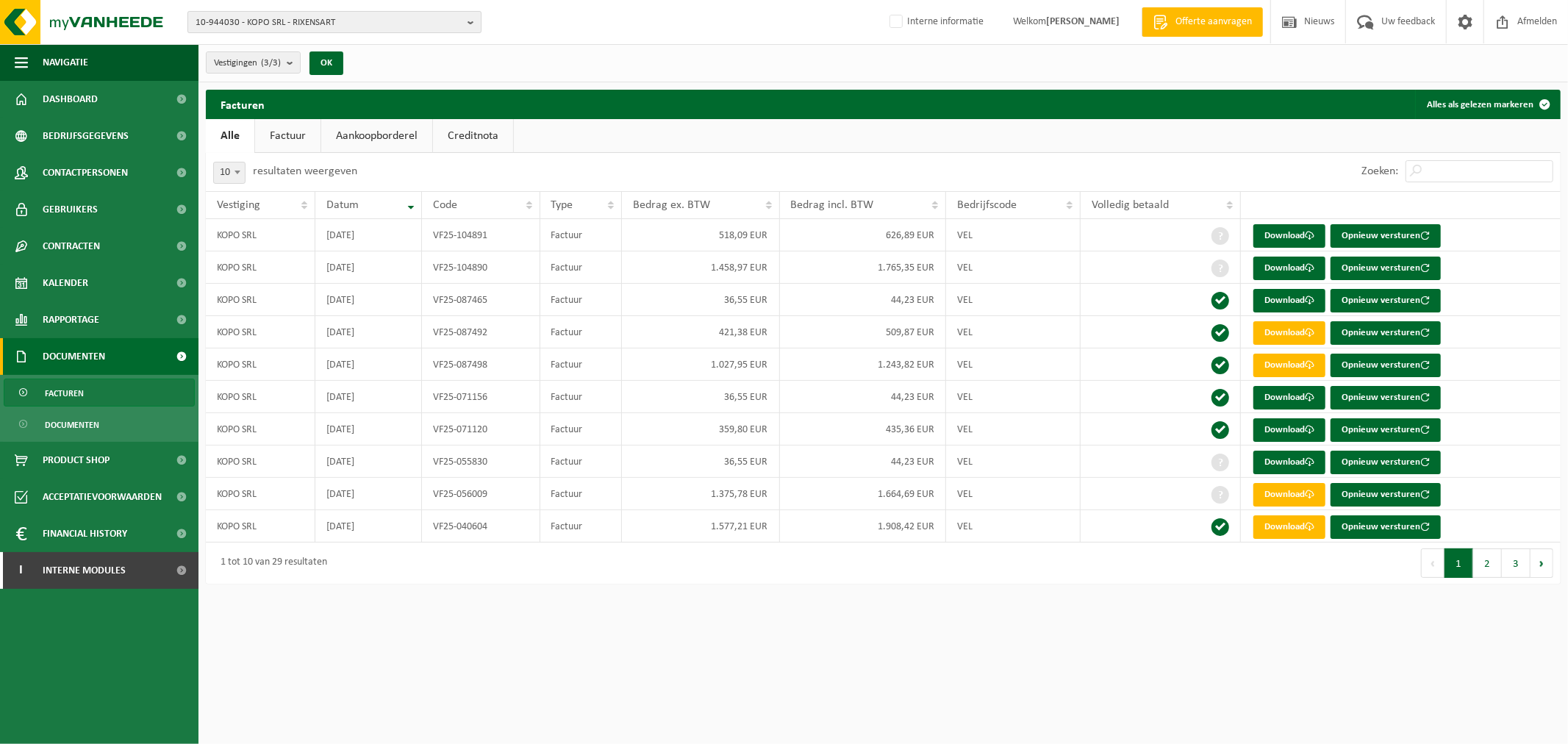
click at [296, 19] on span "10-944030 - KOPO SRL - RIXENSART" at bounding box center [329, 22] width 266 height 22
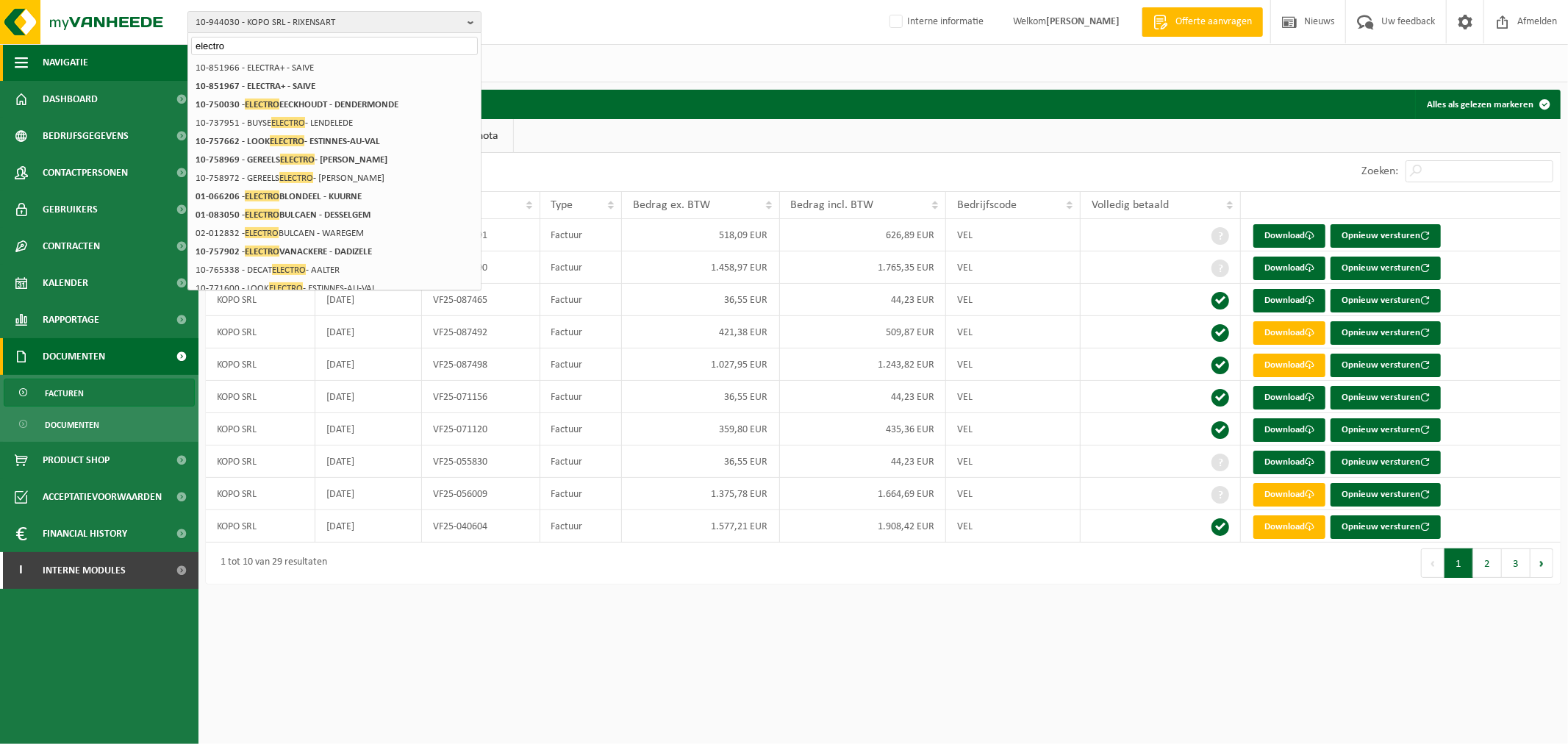
drag, startPoint x: 258, startPoint y: 39, endPoint x: 84, endPoint y: 50, distance: 174.3
click at [84, 50] on div "10-944030 - KOPO SRL - RIXENSART electro 10-944030 - KOPO SRL - RIXENSART 10-94…" at bounding box center [784, 299] width 1568 height 598
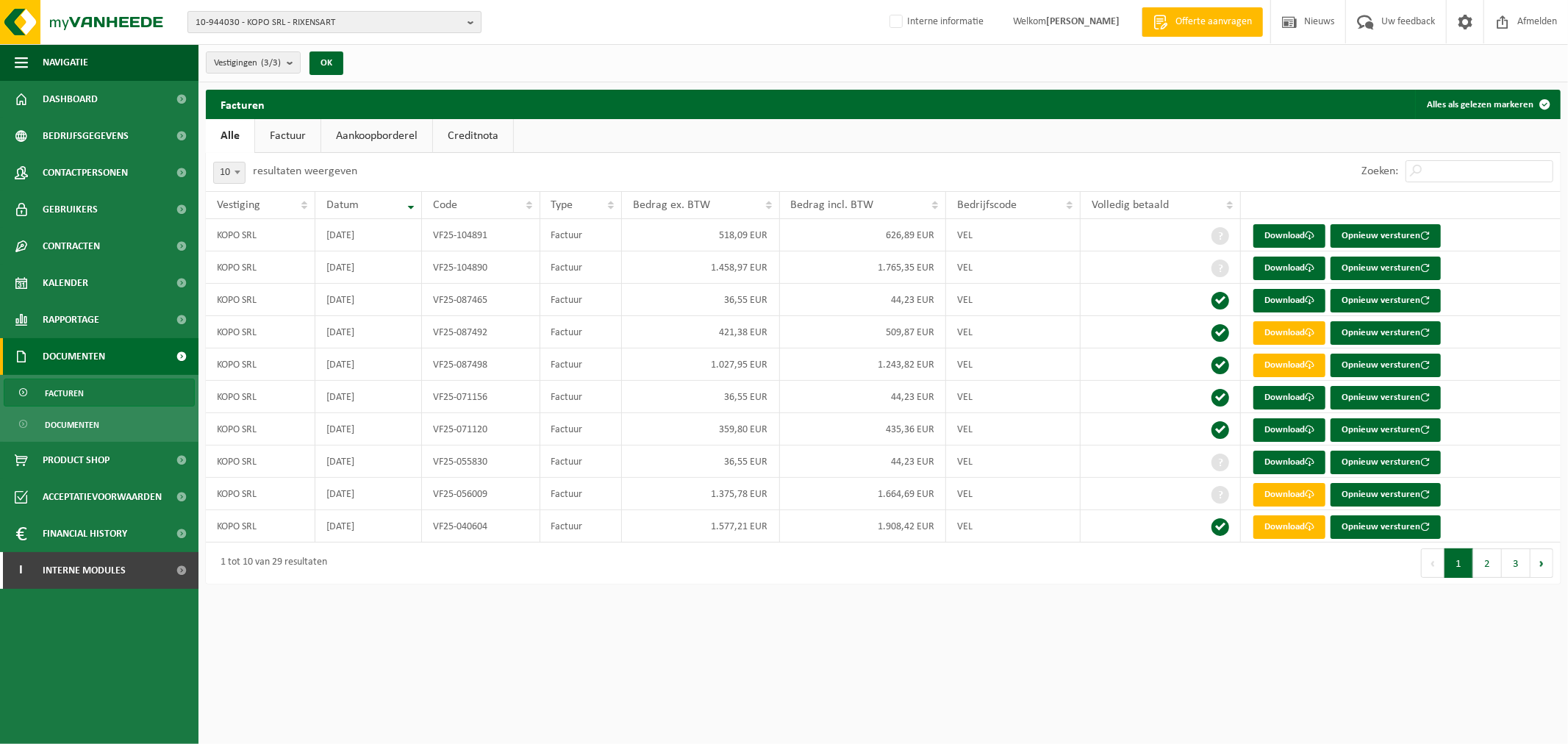
click at [305, 24] on span "10-944030 - KOPO SRL - RIXENSART" at bounding box center [329, 22] width 266 height 22
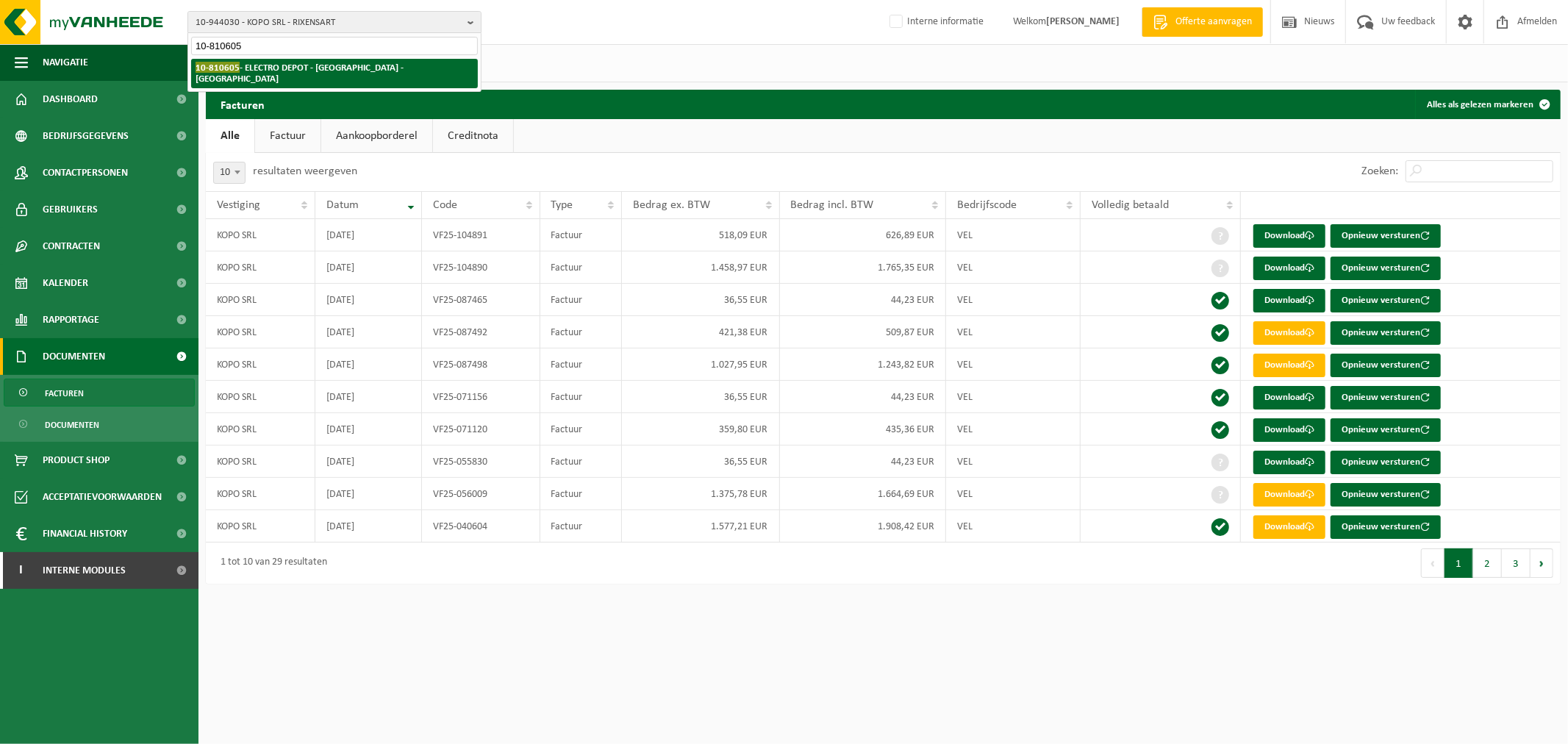
type input "10-810605"
click at [339, 67] on strong "10-810605 - ELECTRO DEPOT - ANDERLECHT - ANDERLECHT" at bounding box center [300, 73] width 208 height 22
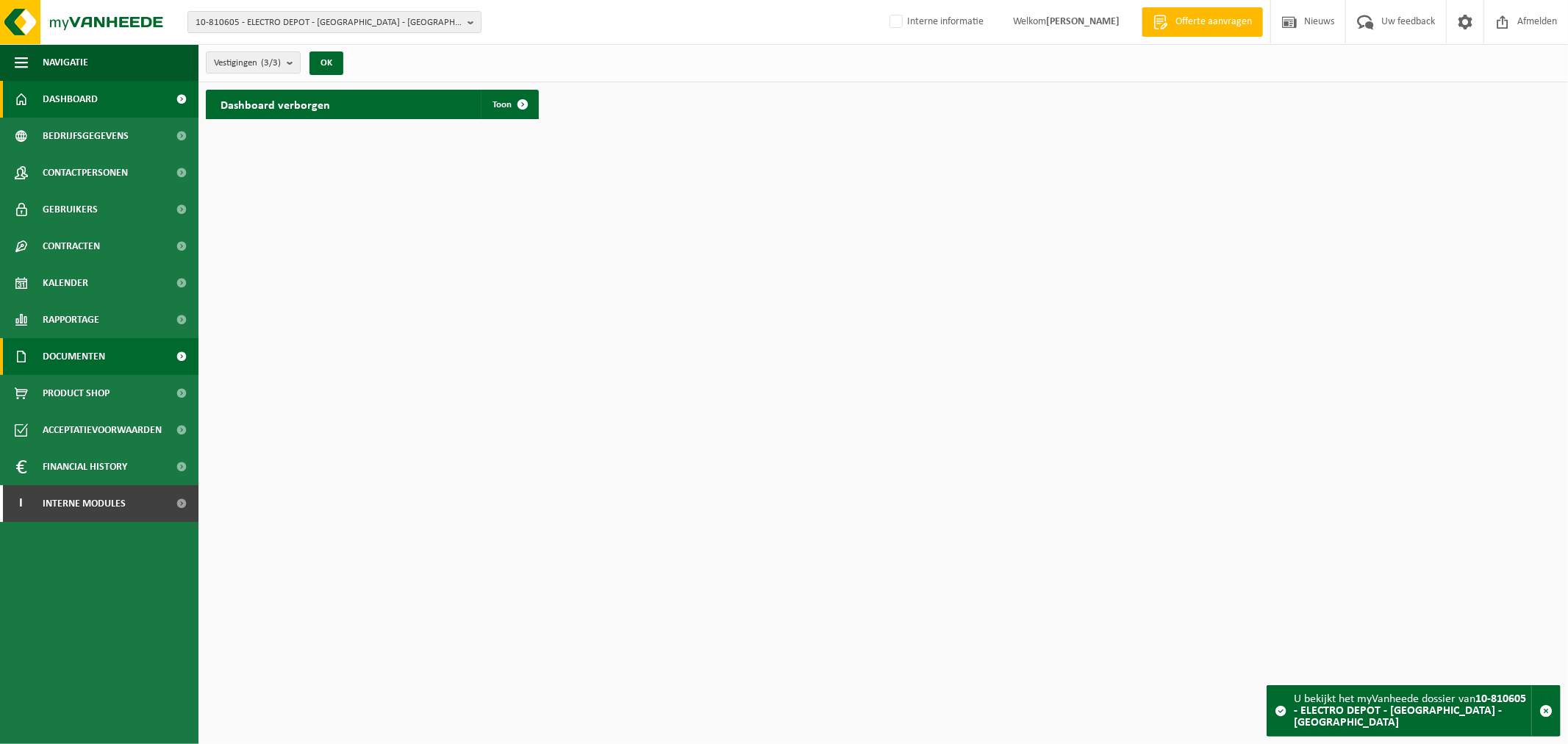
click at [81, 353] on span "Documenten" at bounding box center [74, 356] width 63 height 37
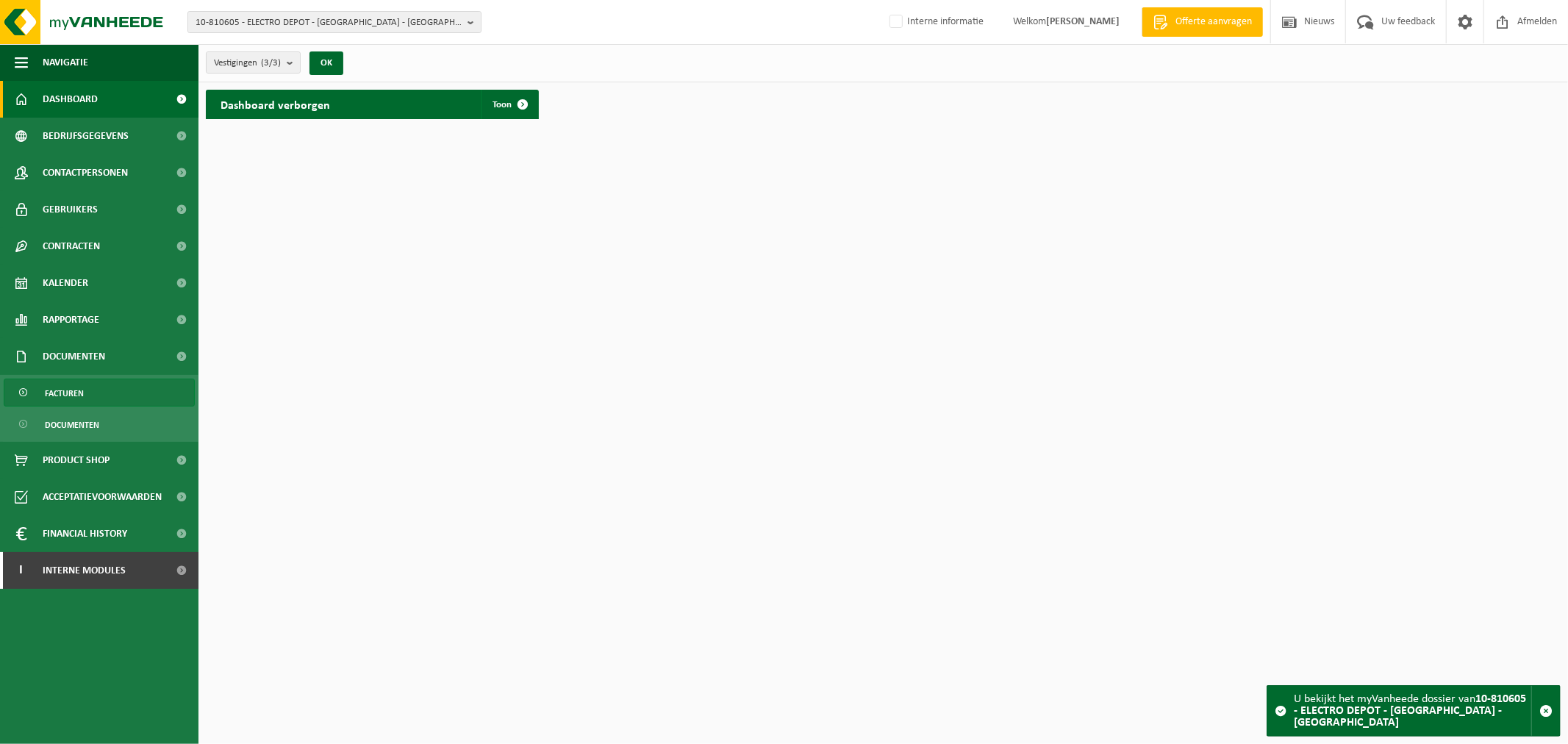
click at [93, 386] on link "Facturen" at bounding box center [99, 392] width 191 height 28
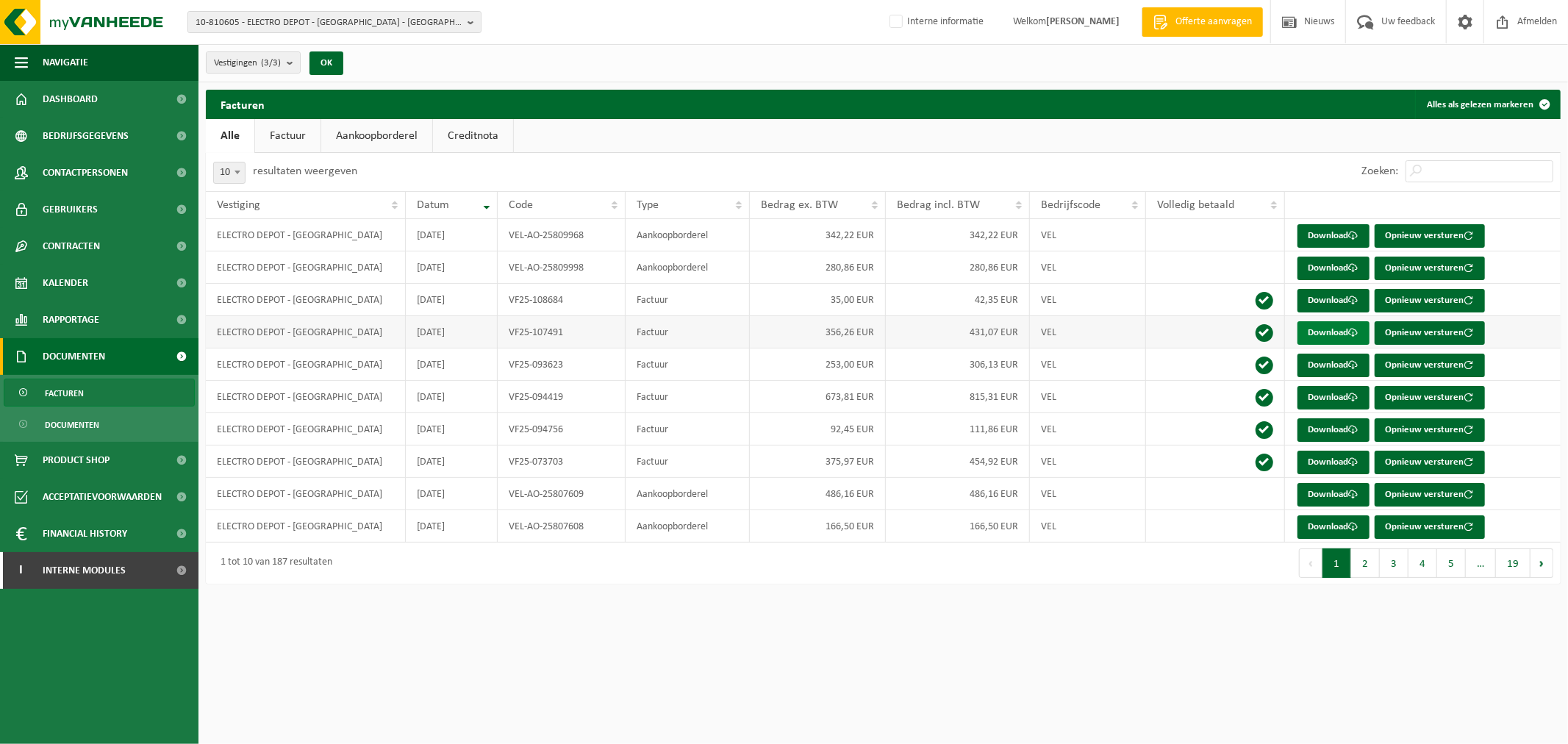
click at [1335, 334] on link "Download" at bounding box center [1334, 333] width 72 height 23
click at [1335, 461] on link "Download" at bounding box center [1334, 462] width 72 height 23
click at [1371, 556] on button "2" at bounding box center [1366, 563] width 29 height 30
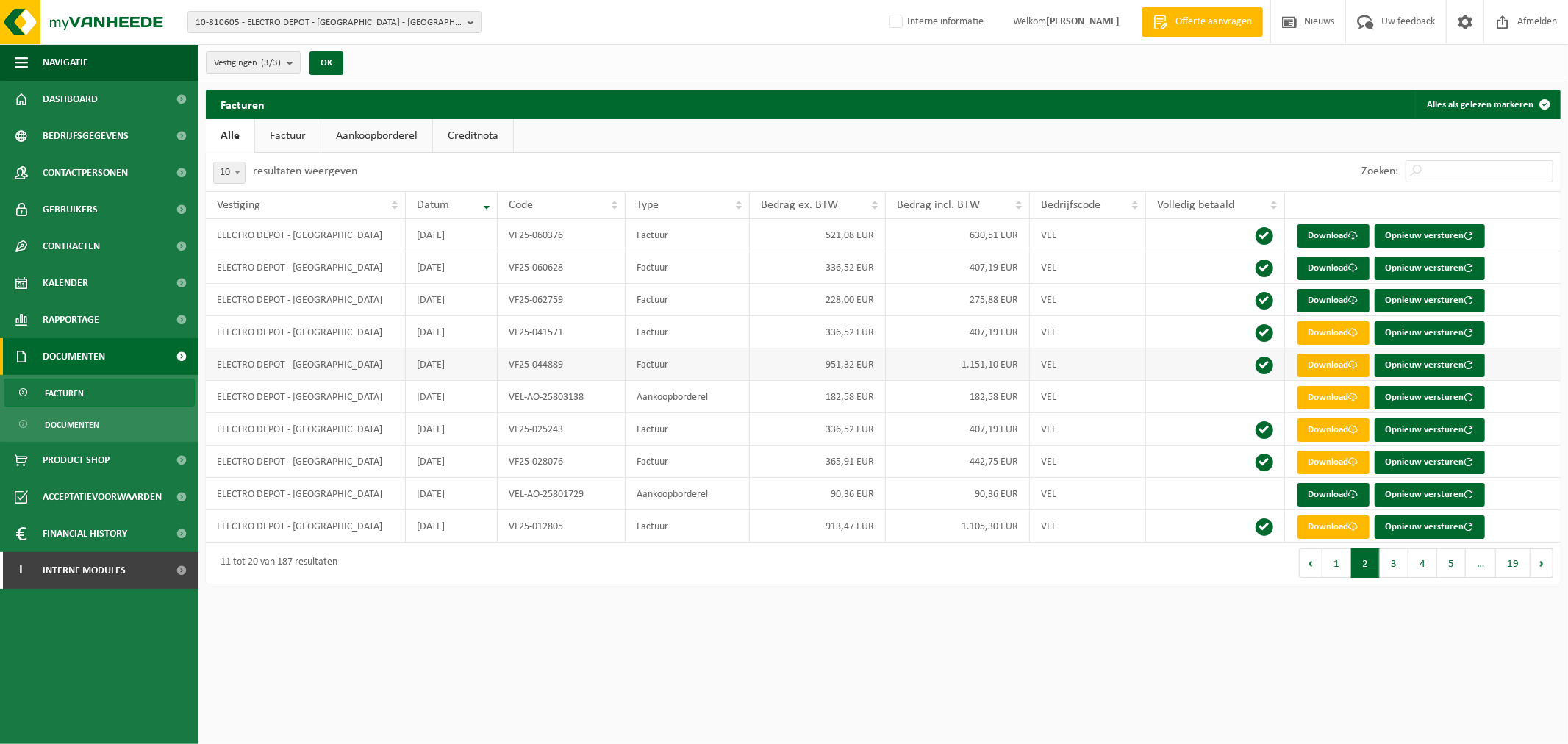
click at [1319, 361] on link "Download" at bounding box center [1334, 365] width 72 height 23
click at [1122, 683] on html "10-810605 - ELECTRO DEPOT - [GEOGRAPHIC_DATA] - [GEOGRAPHIC_DATA] 10-810605 - E…" at bounding box center [784, 372] width 1568 height 744
click at [1313, 368] on link "Download" at bounding box center [1334, 365] width 72 height 23
